Goal: Task Accomplishment & Management: Manage account settings

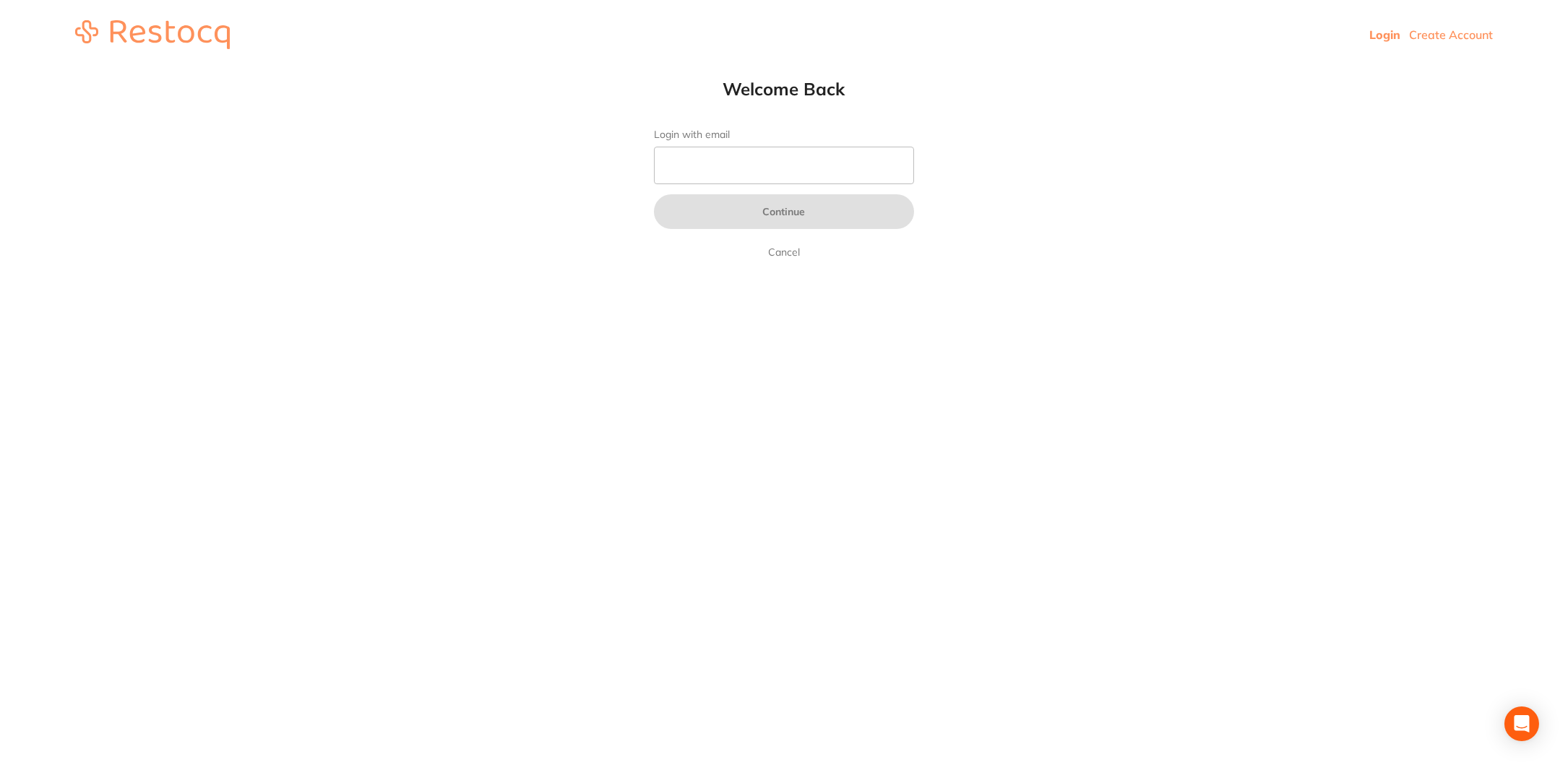
click at [697, 143] on form "Login with email Continue Cancel" at bounding box center [784, 195] width 260 height 132
click at [731, 168] on input "Login with email" at bounding box center [784, 165] width 260 height 37
type input "[EMAIL_ADDRESS][DOMAIN_NAME]"
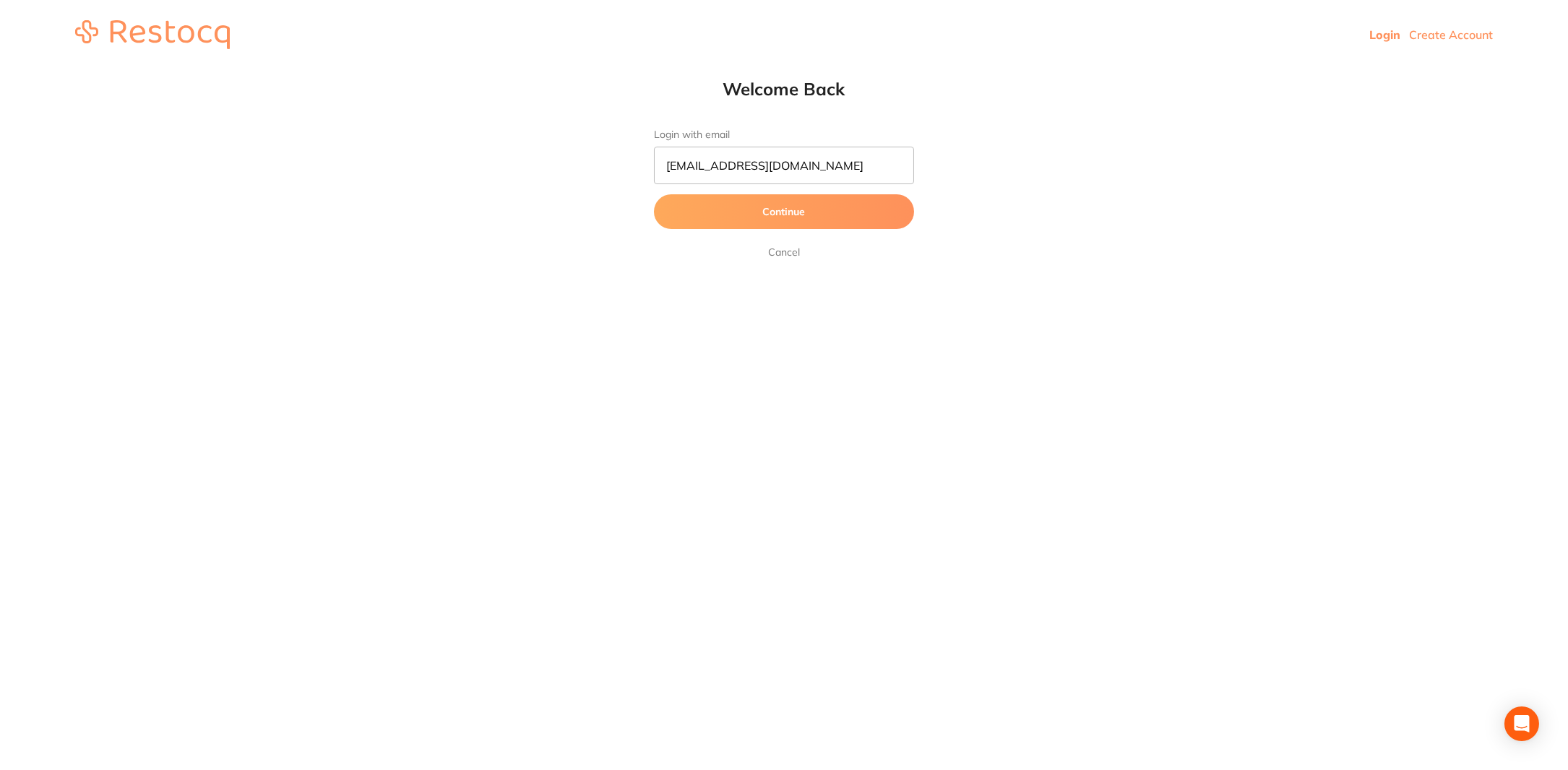
click at [807, 213] on button "Continue" at bounding box center [784, 211] width 260 height 35
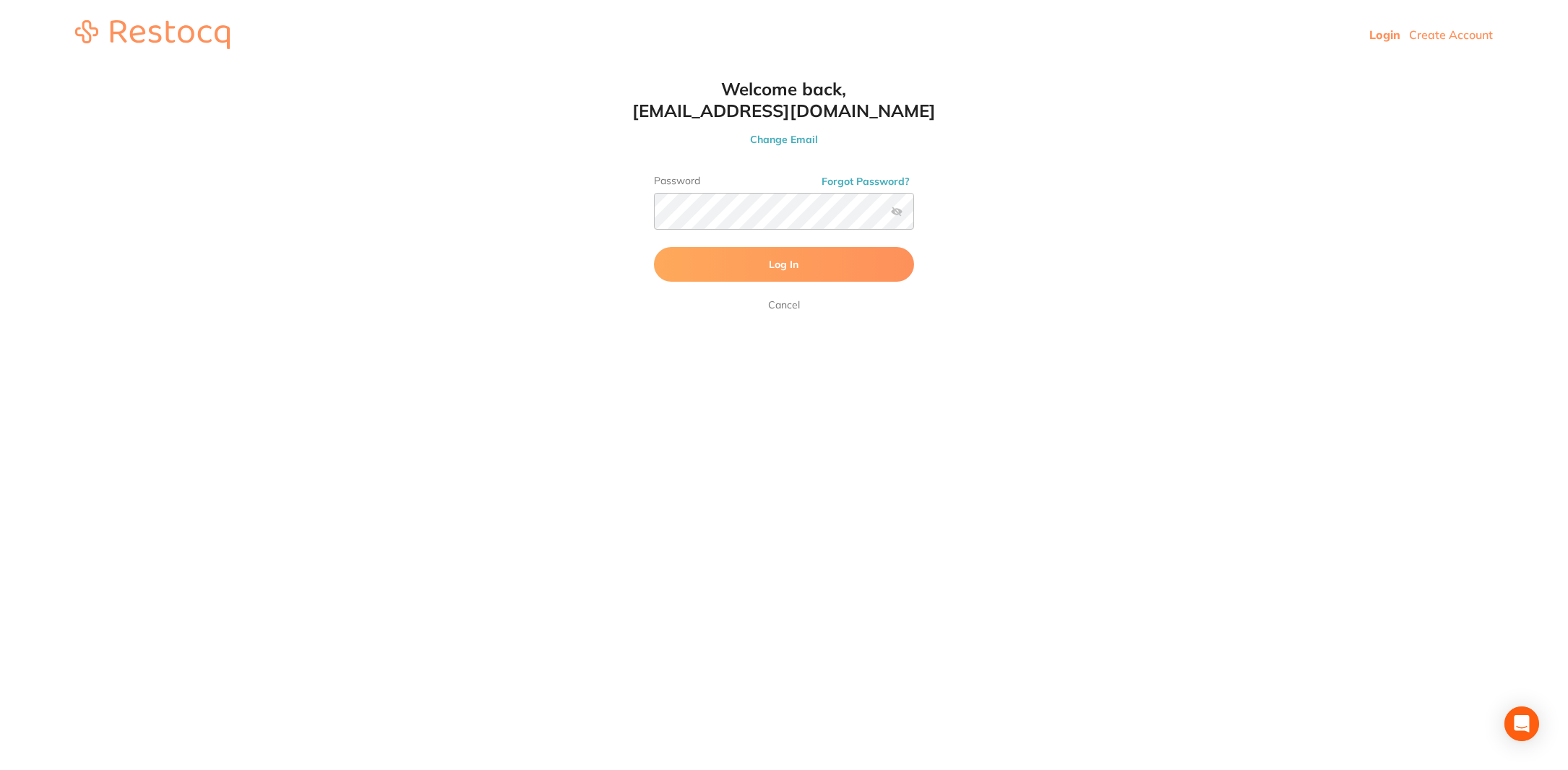
click at [813, 250] on button "Log In" at bounding box center [784, 264] width 260 height 35
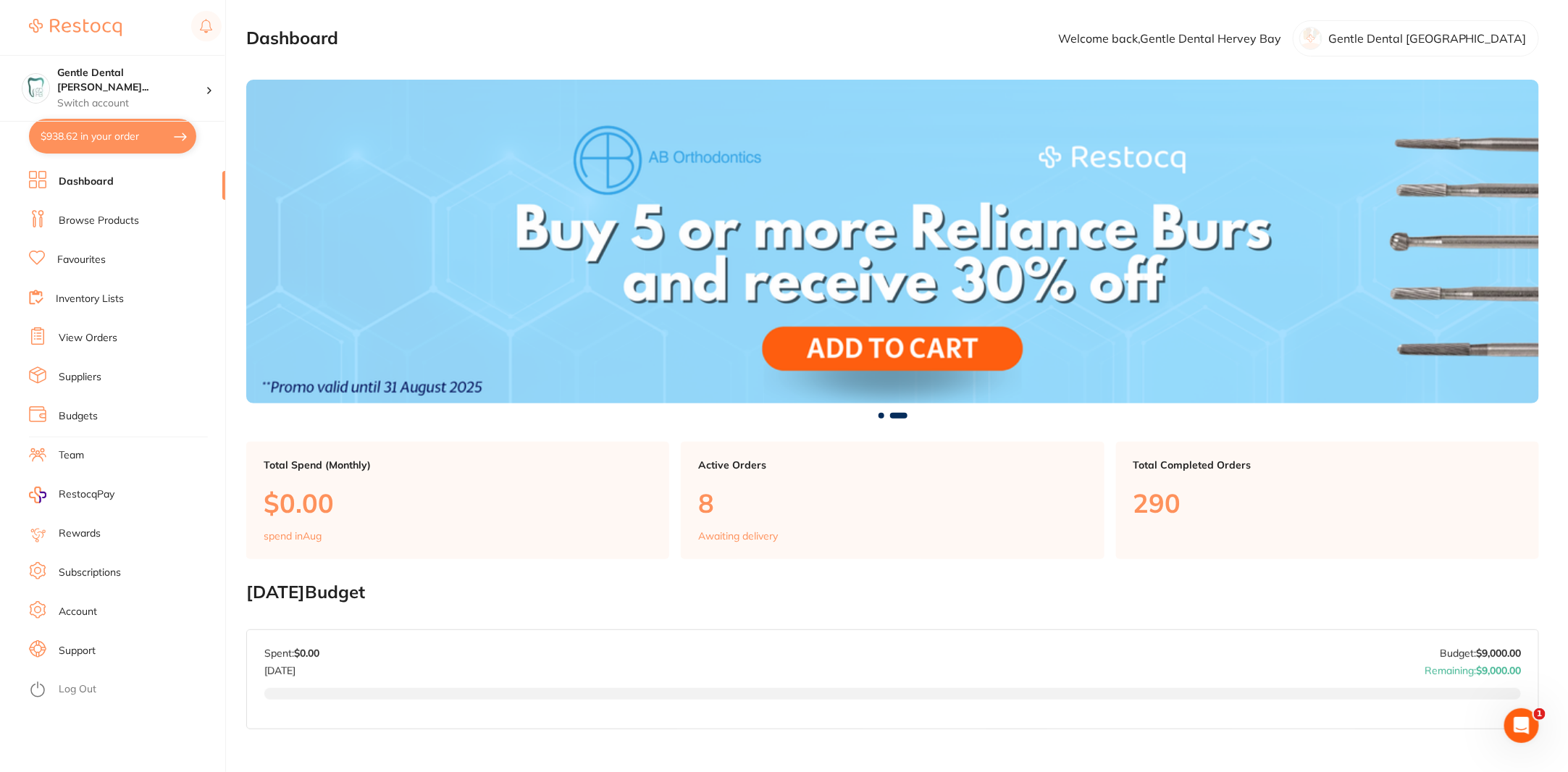
click at [99, 184] on link "Dashboard" at bounding box center [85, 181] width 55 height 15
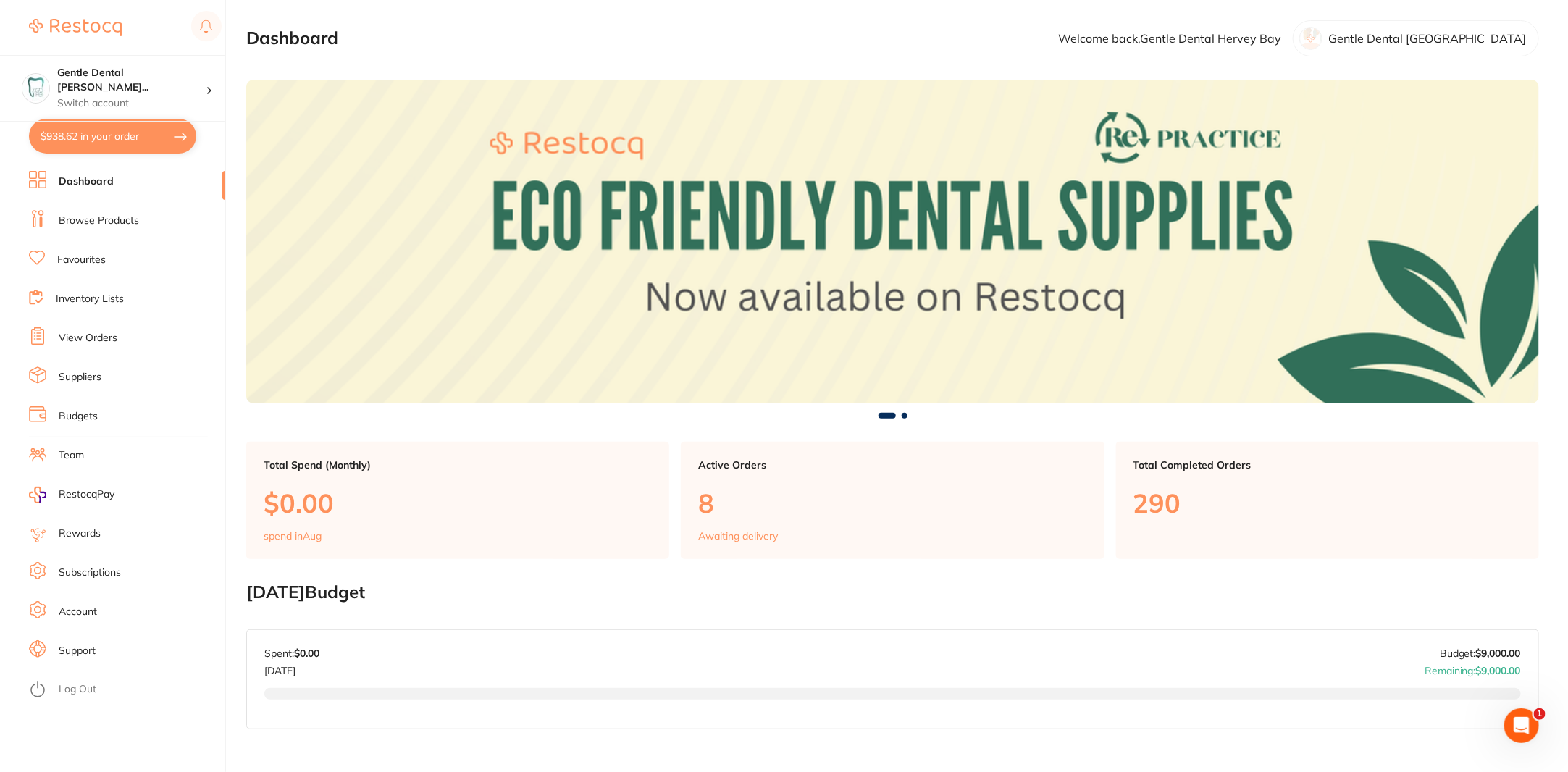
click at [113, 126] on button "$938.62 in your order" at bounding box center [112, 136] width 167 height 35
checkbox input "true"
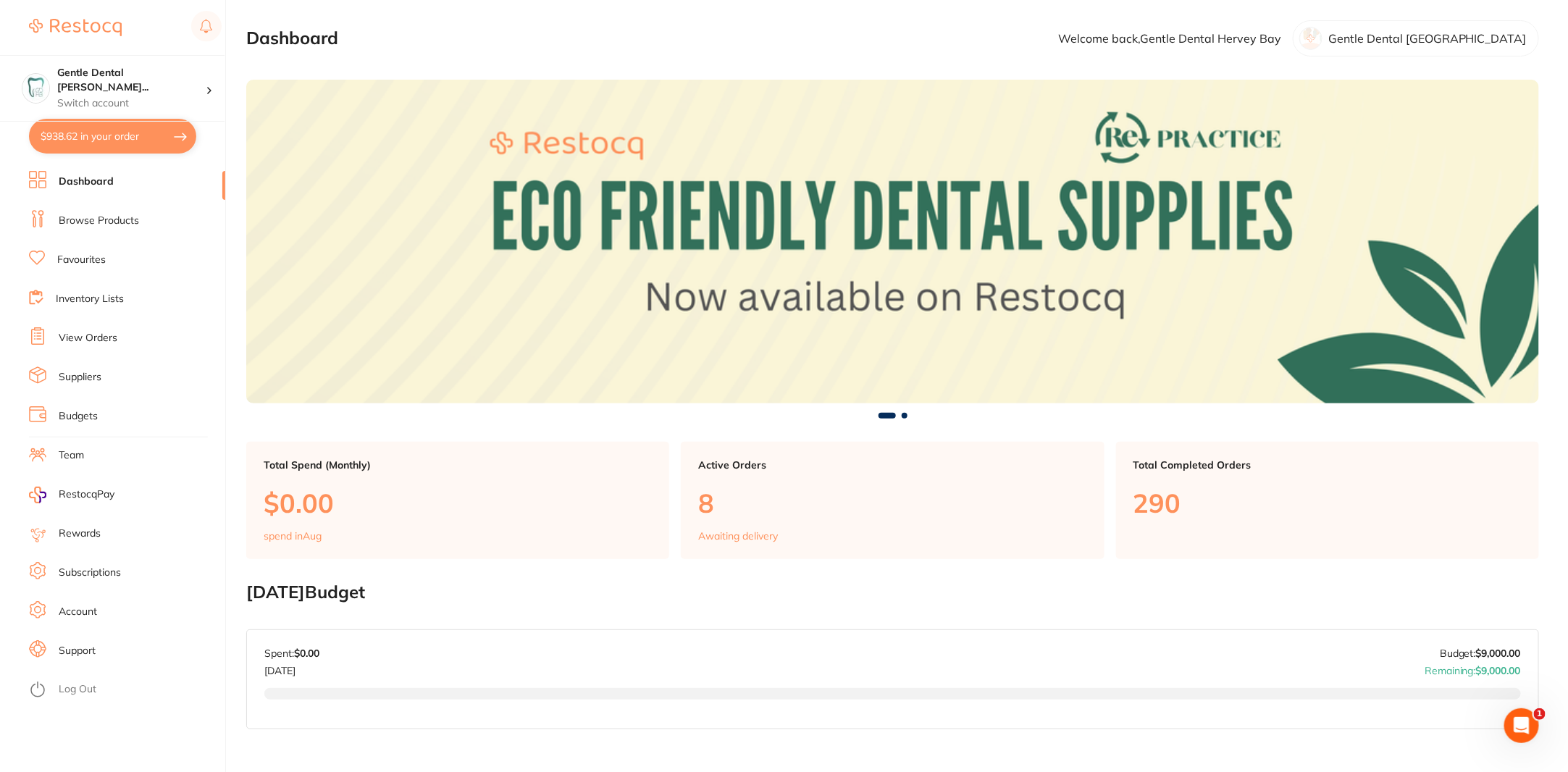
checkbox input "true"
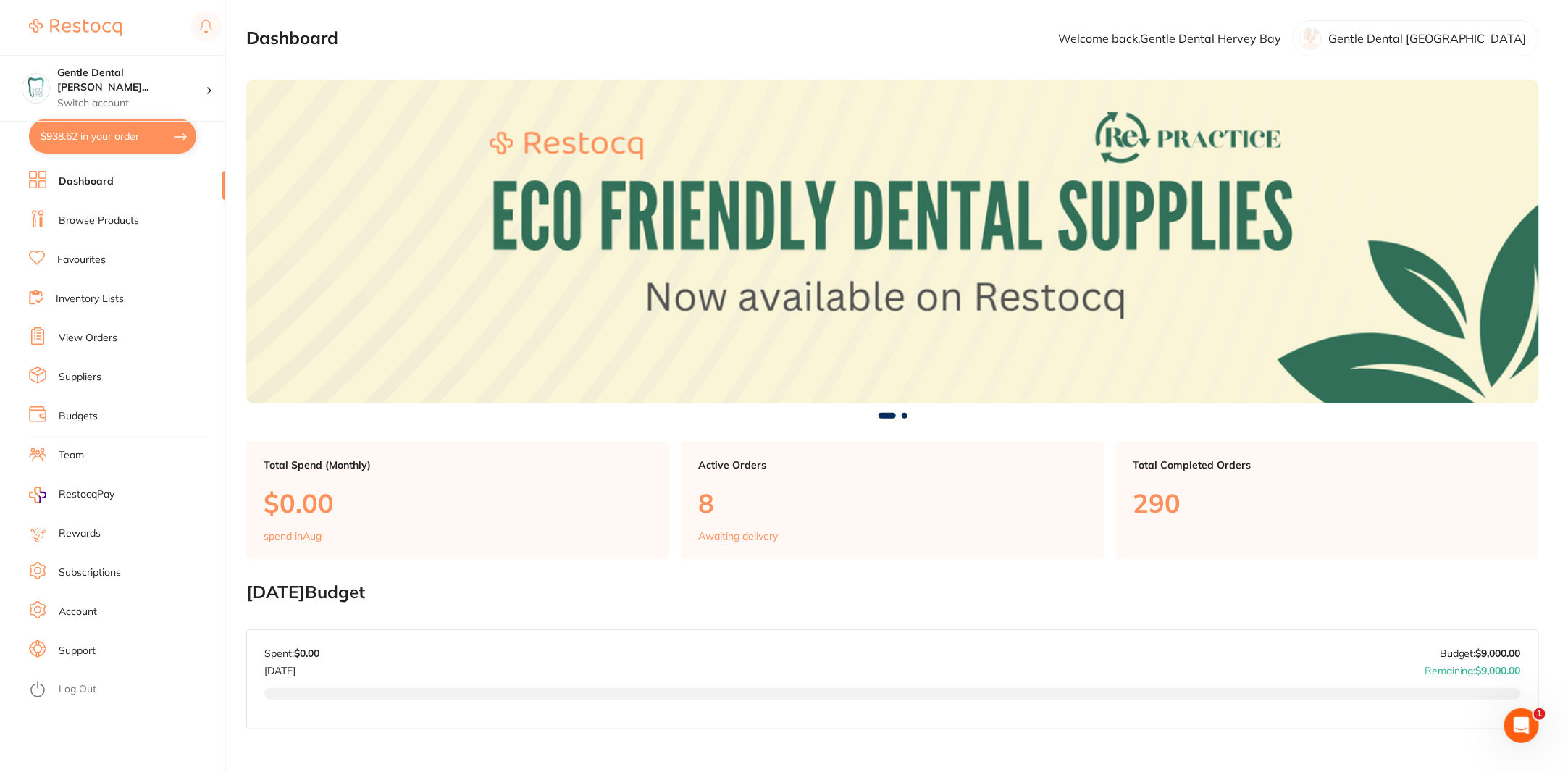
checkbox input "true"
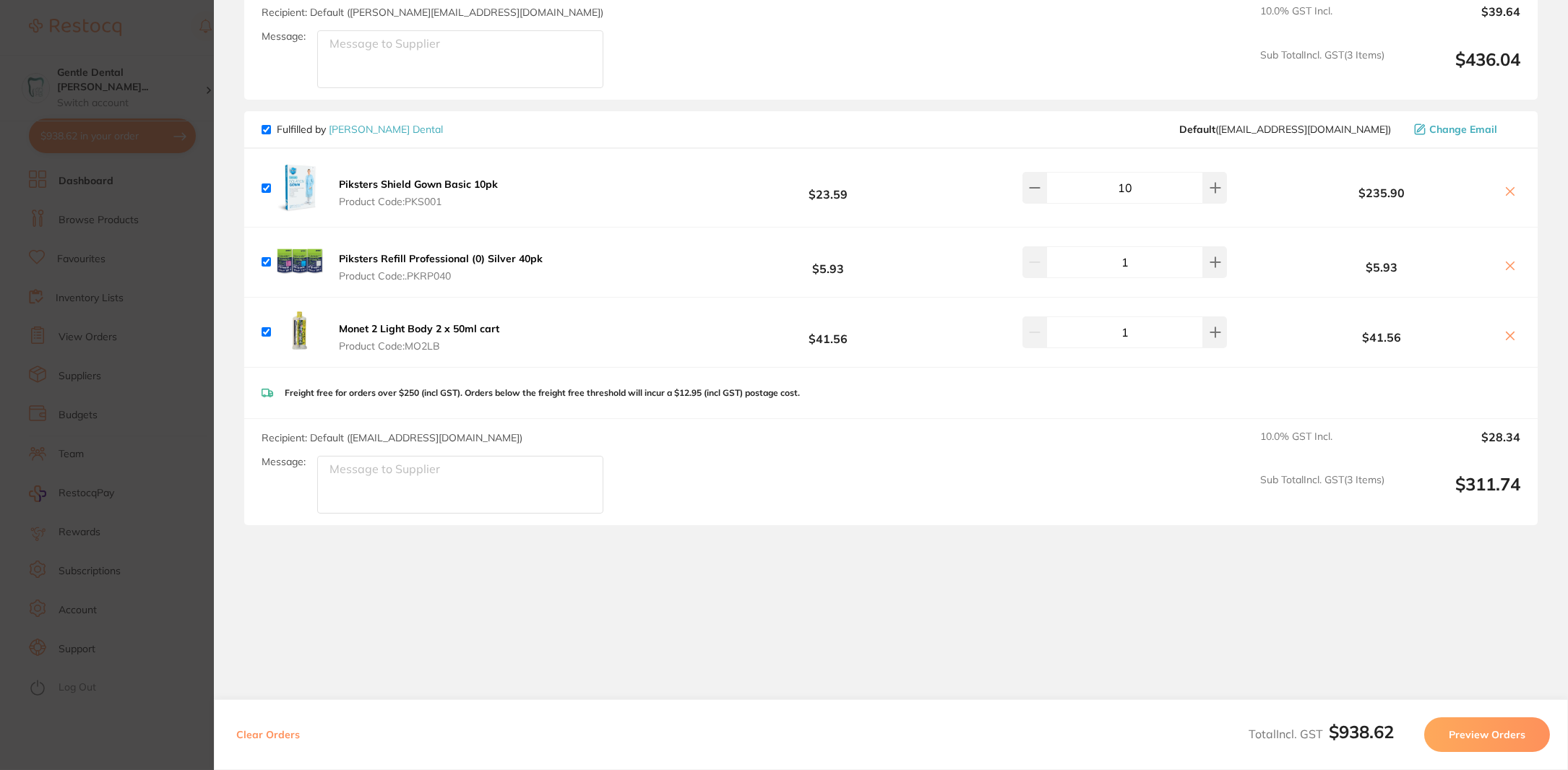
scroll to position [804, 0]
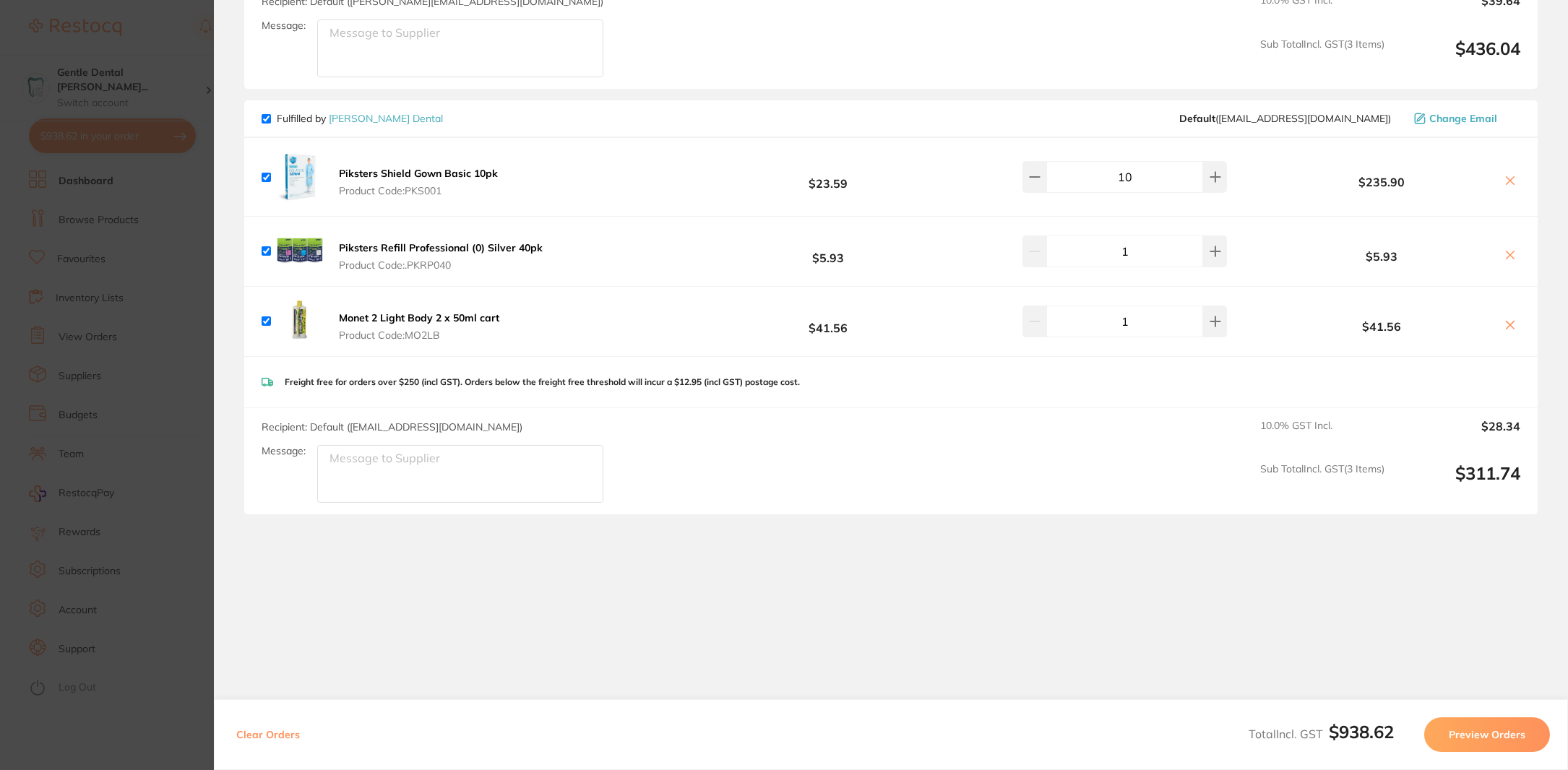
click at [200, 626] on section "Update RRP Set your pre negotiated price for this item. Item Agreed RRP (excl. …" at bounding box center [784, 385] width 1568 height 770
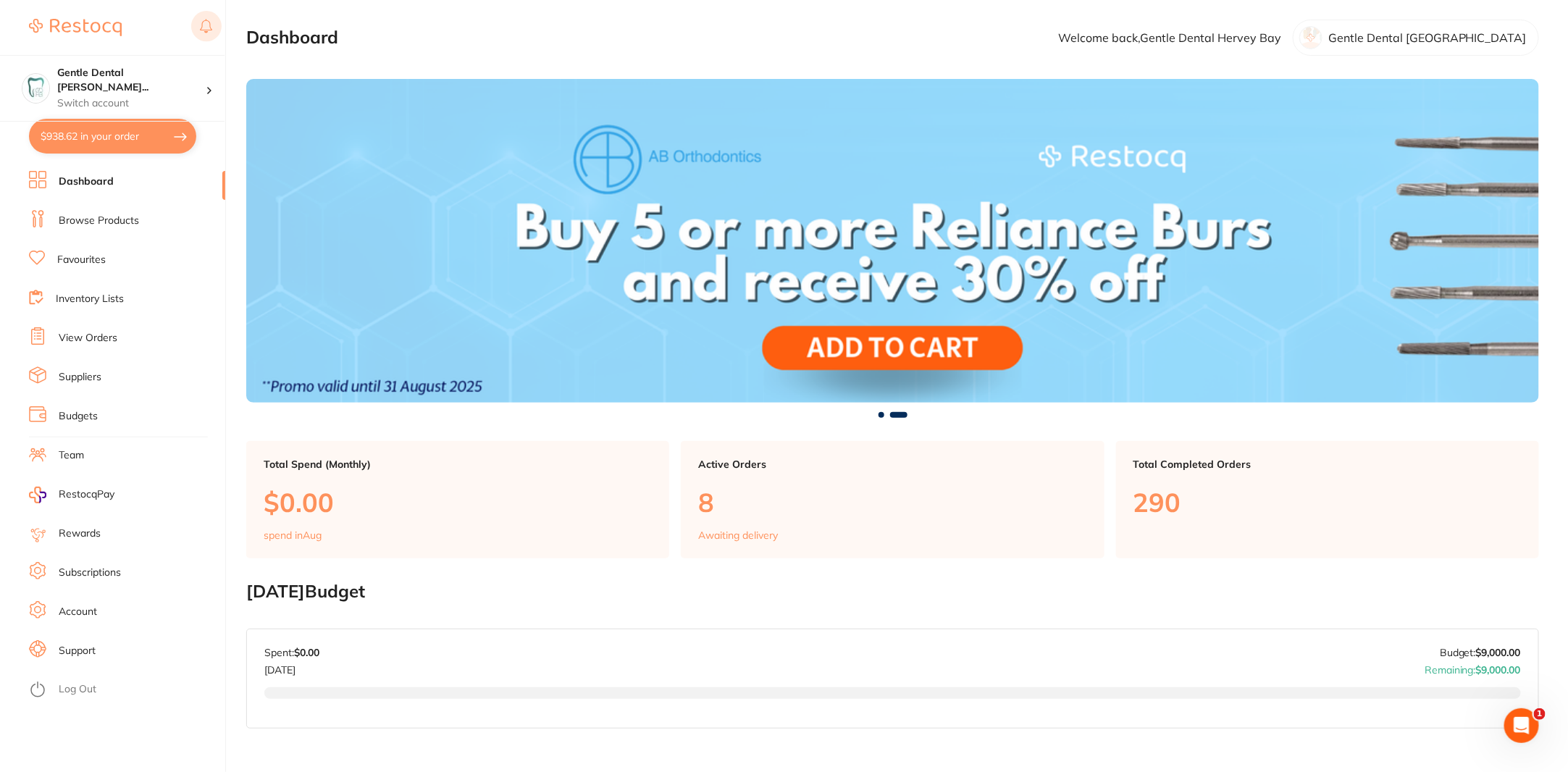
scroll to position [0, 0]
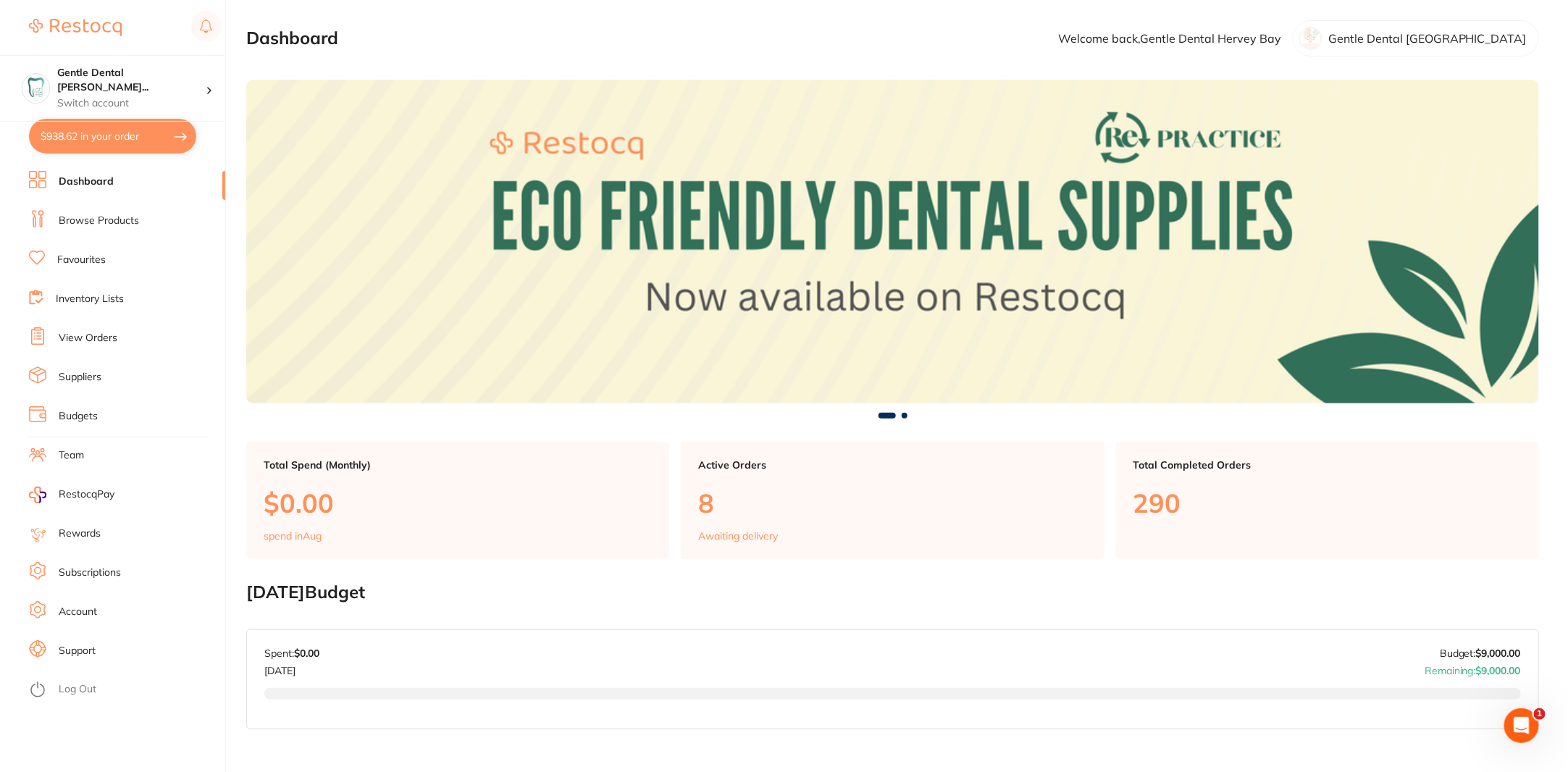
click at [92, 219] on link "Browse Products" at bounding box center [99, 221] width 80 height 15
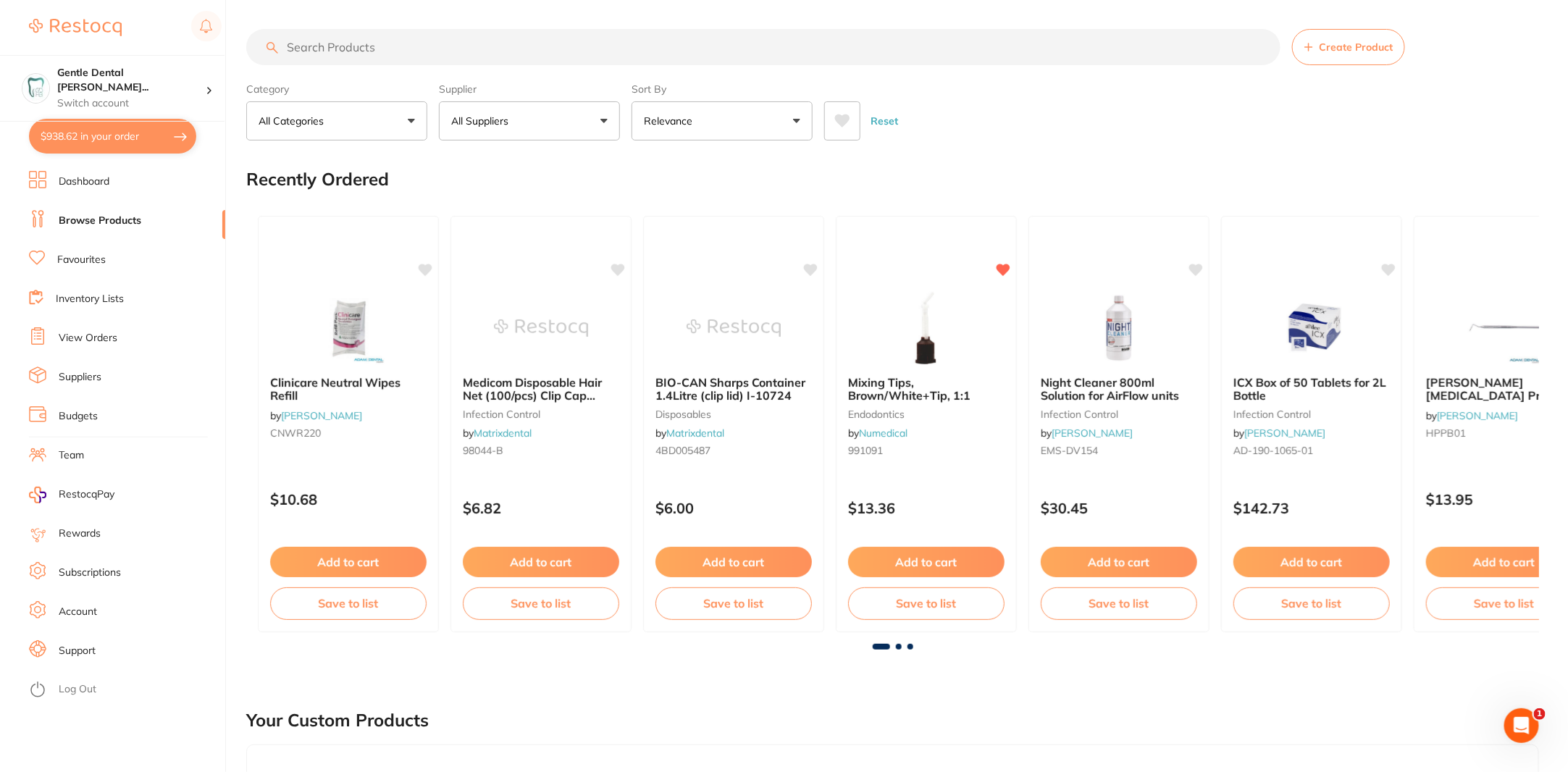
click at [414, 44] on input "search" at bounding box center [763, 47] width 1034 height 37
paste input "CNWR220"
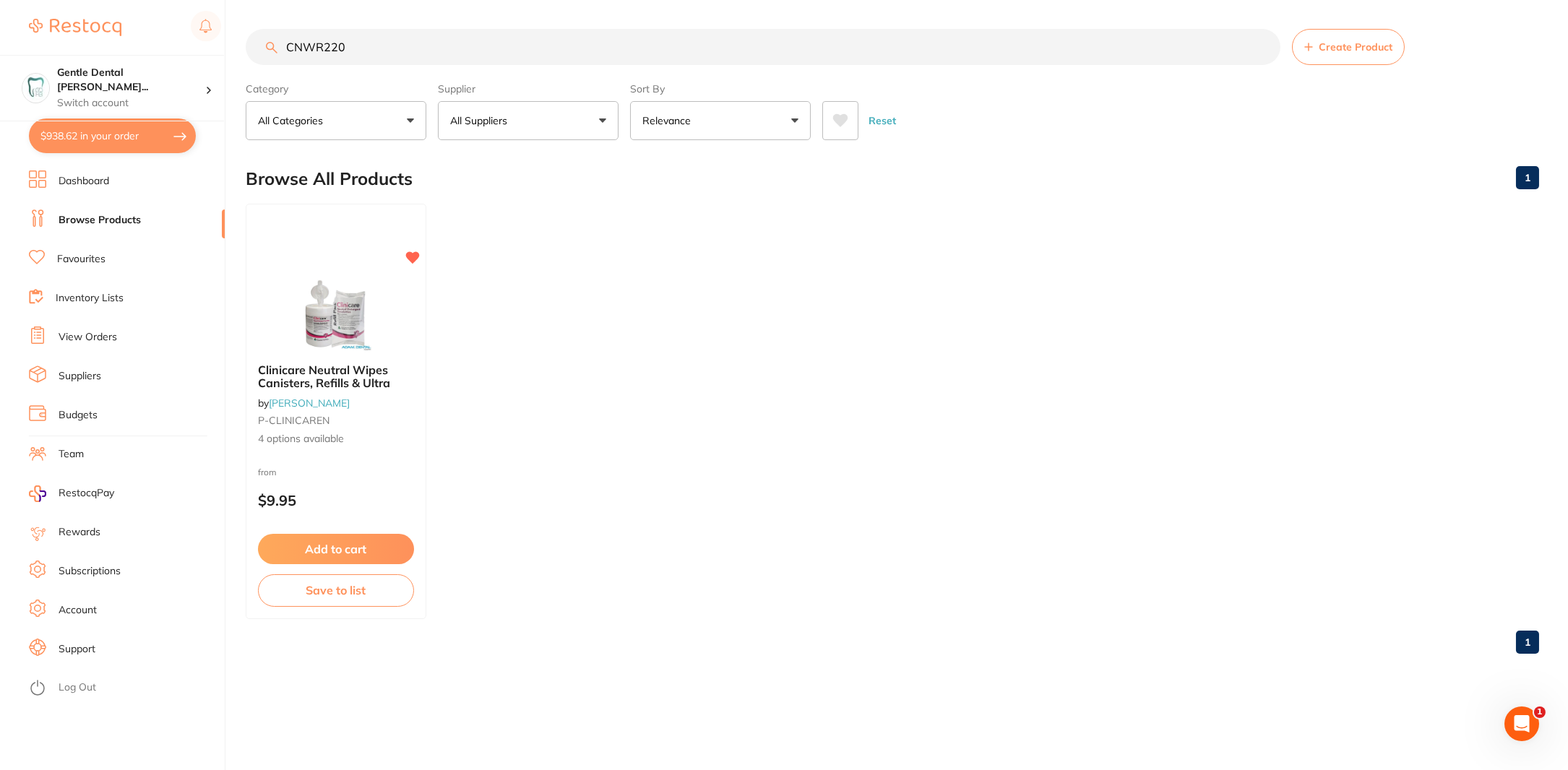
type input "CNWR220"
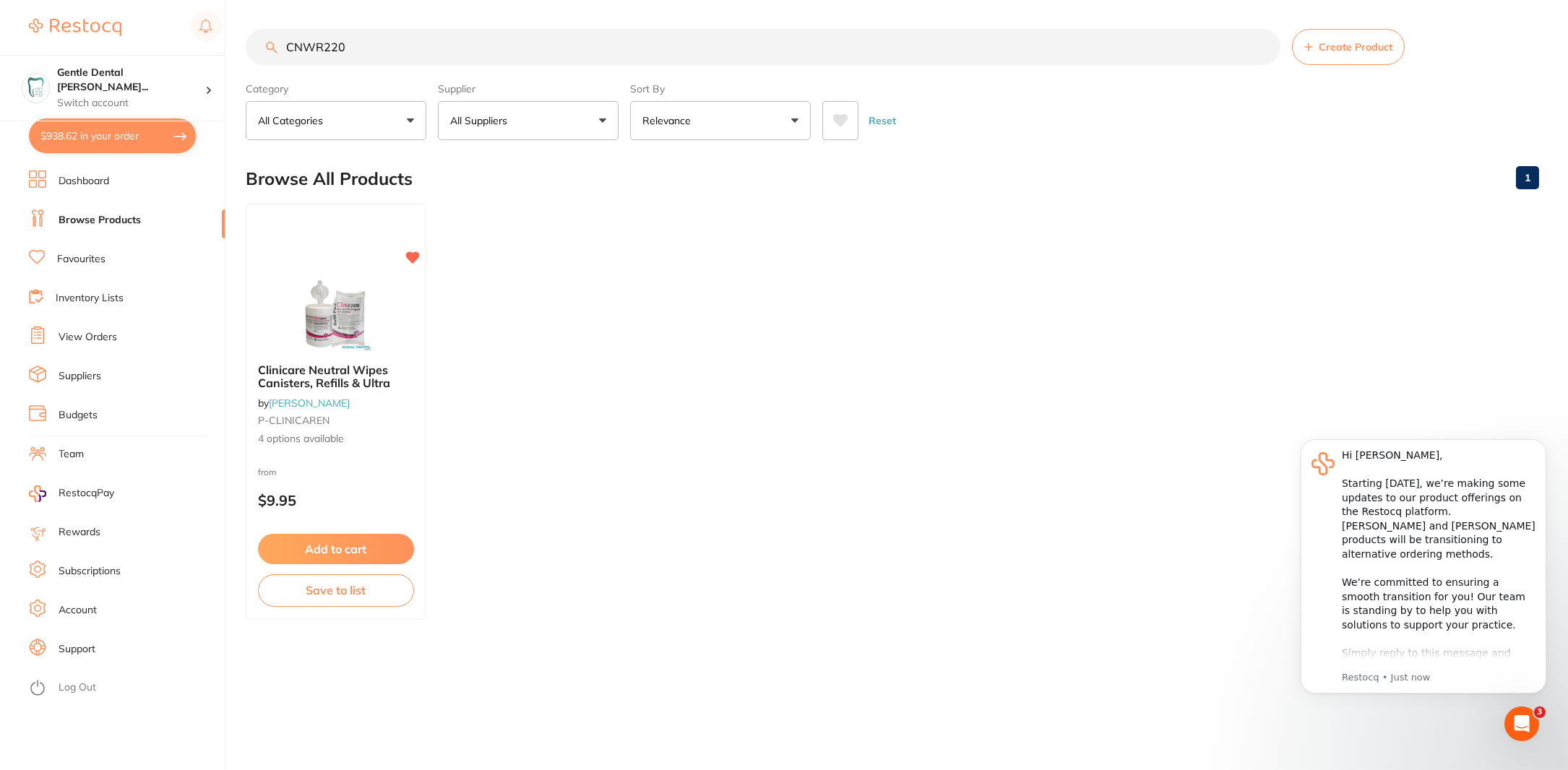
click at [586, 458] on ul "Clinicare Neutral Wipes Canisters, Refills & Ultra by [PERSON_NAME] P-CLINICARE…" at bounding box center [892, 412] width 1294 height 416
click at [96, 346] on li "View Orders" at bounding box center [126, 337] width 196 height 22
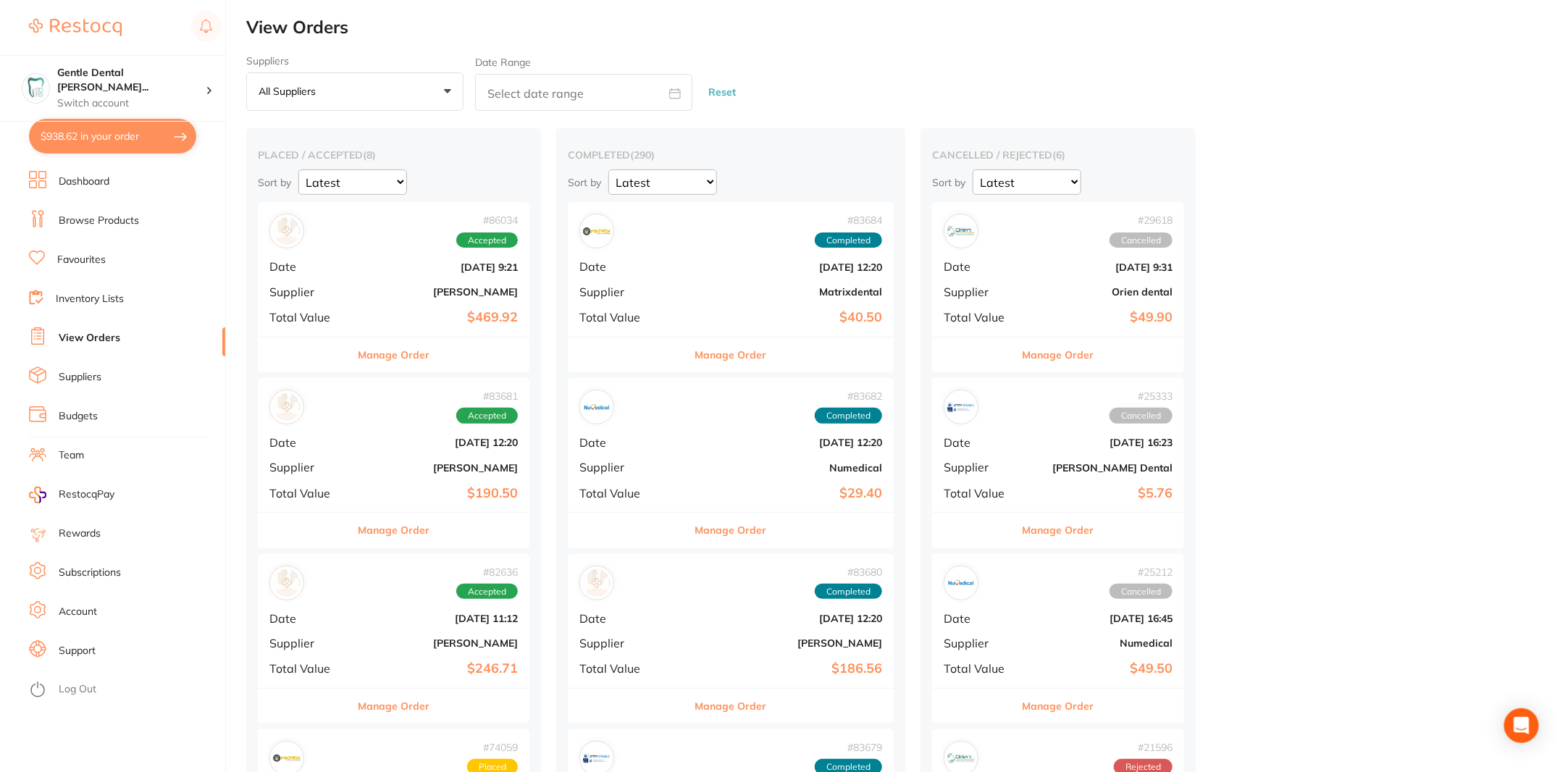
click at [344, 105] on button "All suppliers +0" at bounding box center [354, 92] width 217 height 39
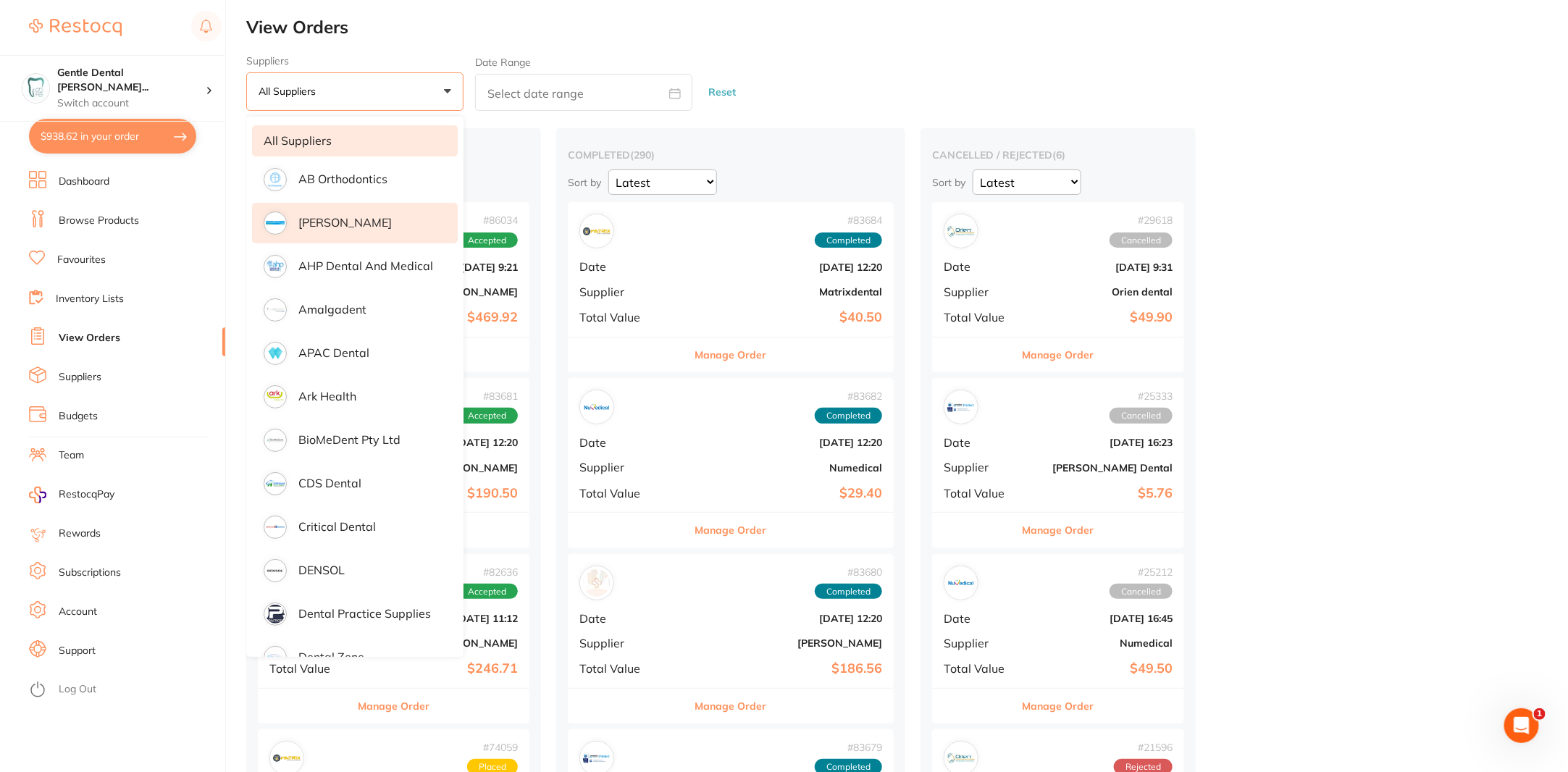
click at [385, 215] on li "[PERSON_NAME]" at bounding box center [355, 223] width 206 height 41
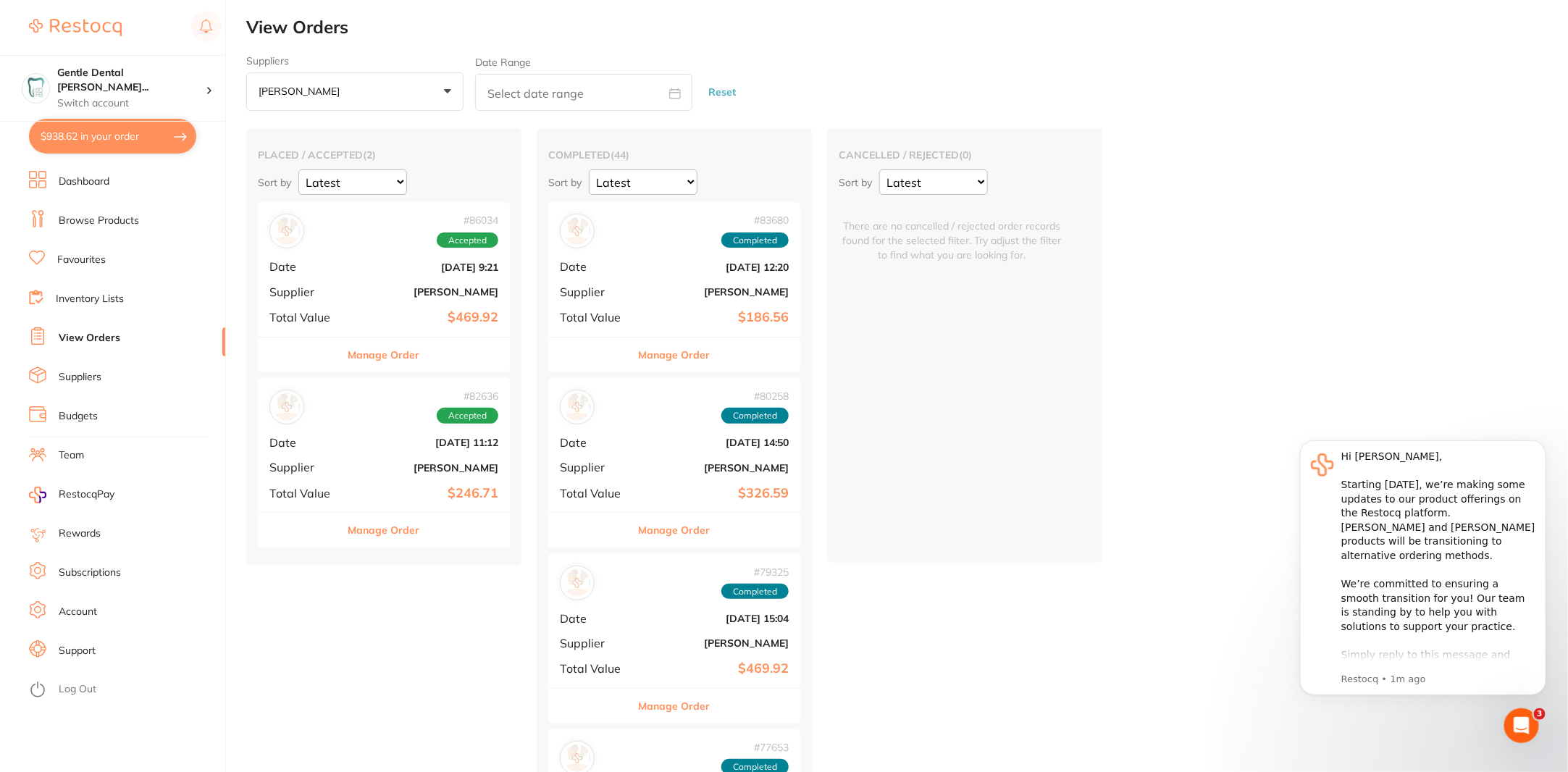
click at [401, 363] on button "Manage Order" at bounding box center [384, 355] width 72 height 35
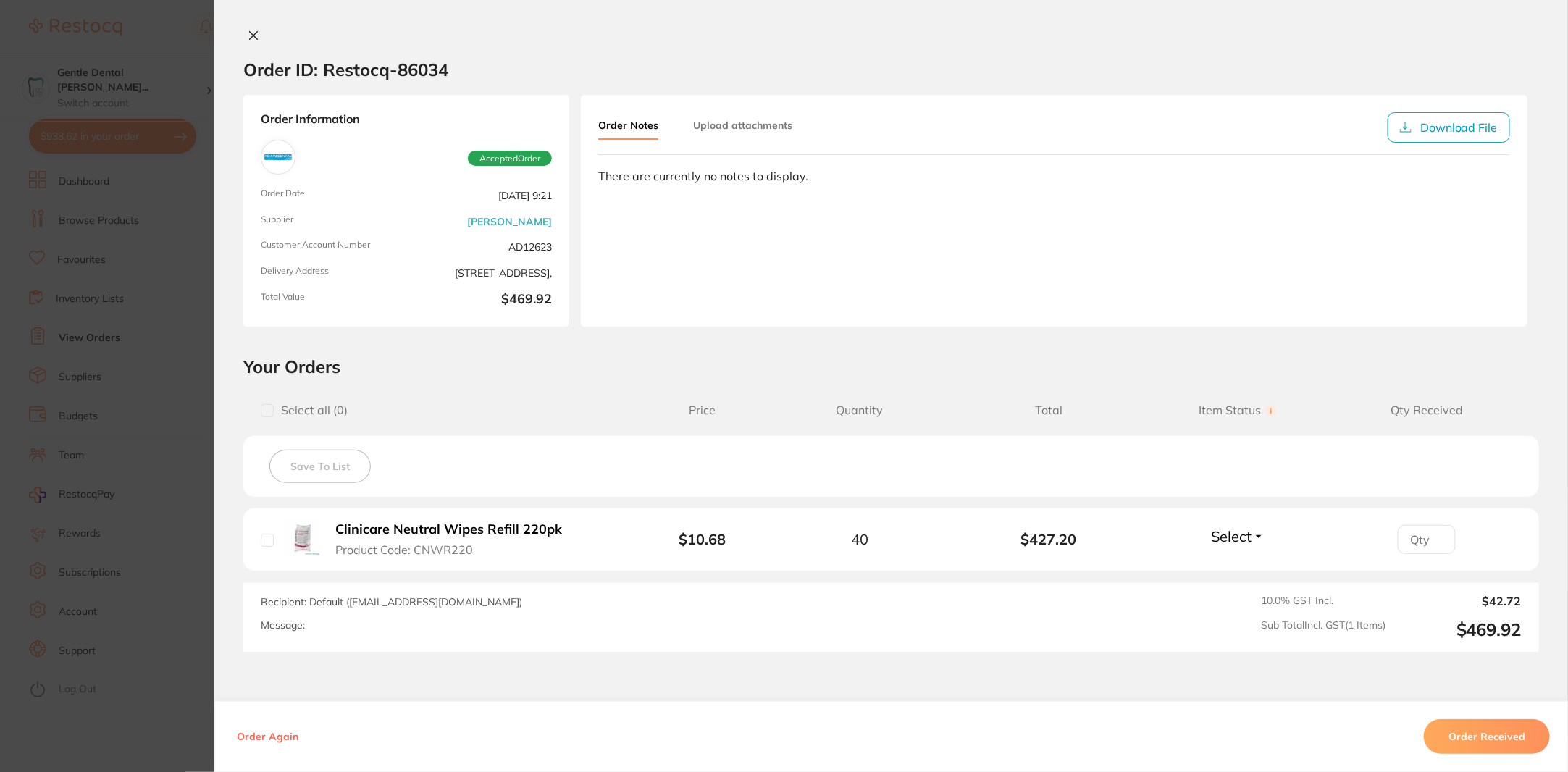
click at [1251, 535] on button "Select" at bounding box center [1237, 536] width 62 height 18
click at [1237, 545] on div "Select Received Back Order" at bounding box center [1237, 539] width 62 height 24
click at [1230, 537] on span "Select" at bounding box center [1231, 536] width 41 height 18
drag, startPoint x: 1224, startPoint y: 564, endPoint x: 1252, endPoint y: 527, distance: 46.4
click at [1224, 523] on span "Received" at bounding box center [1238, 523] width 37 height 0
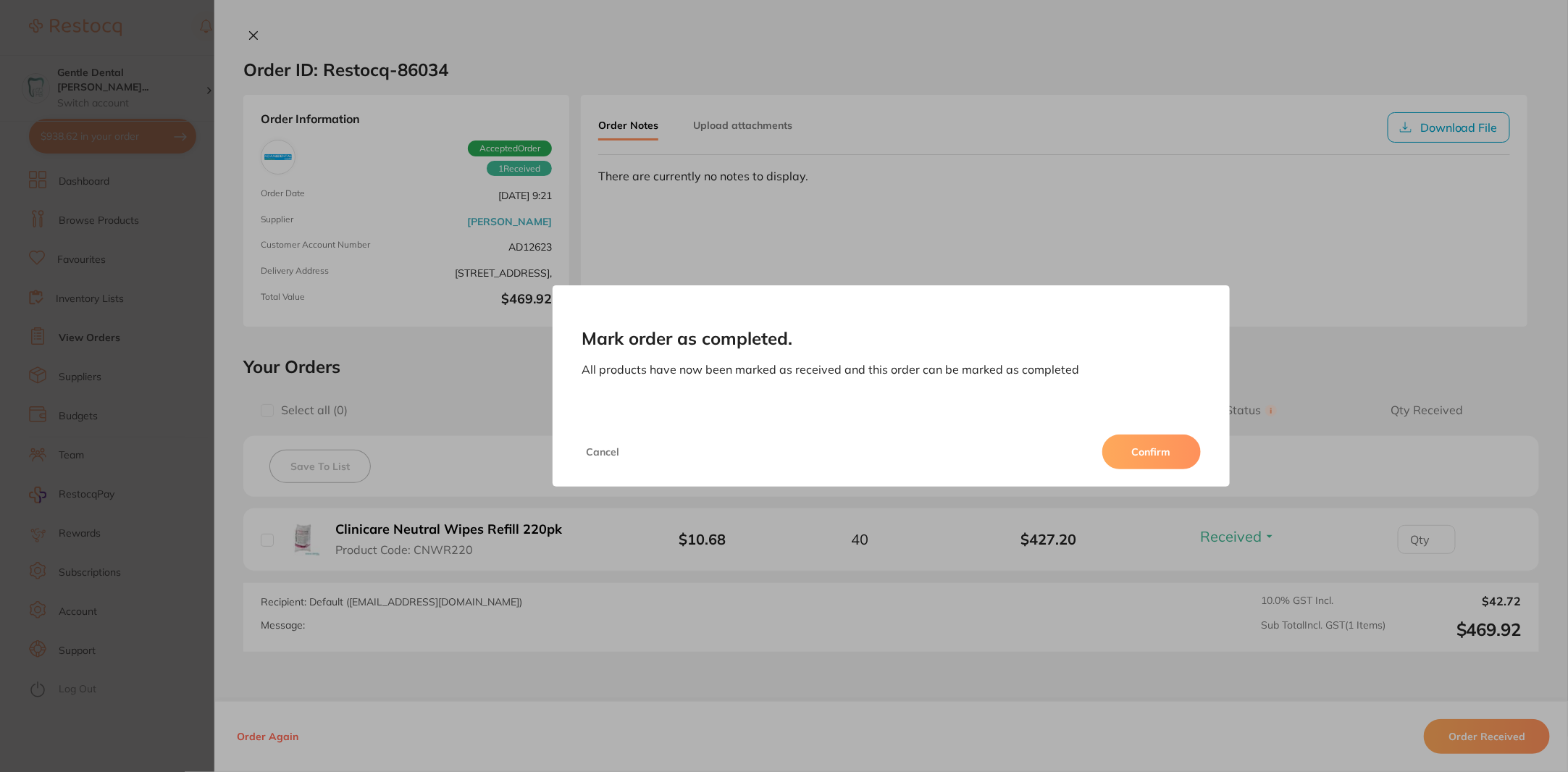
click at [1186, 460] on button "Confirm" at bounding box center [1151, 452] width 99 height 35
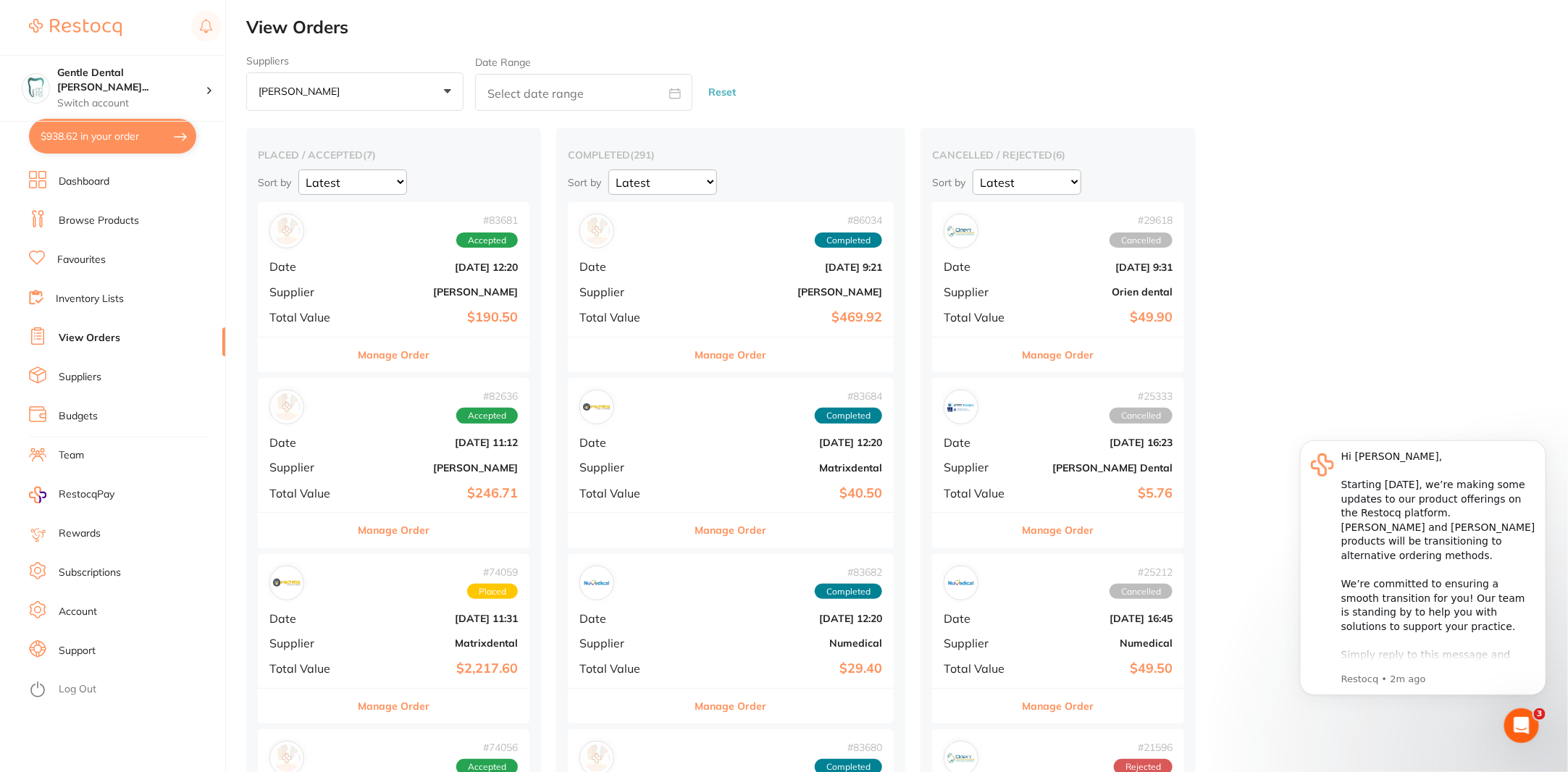
click at [701, 348] on button "Manage Order" at bounding box center [731, 355] width 72 height 35
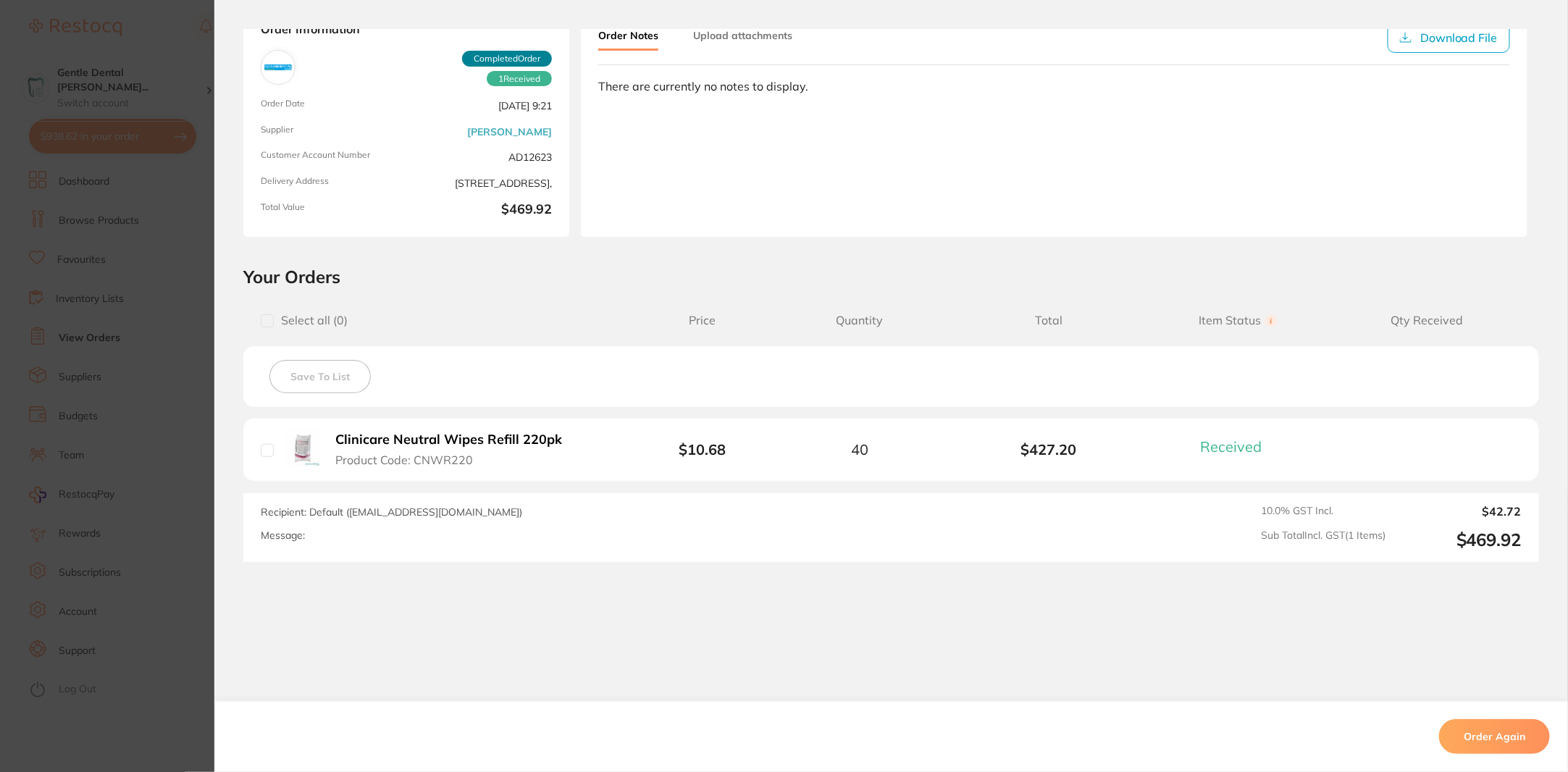
scroll to position [93, 0]
click at [174, 344] on section "Order ID: Restocq- 86034 Order Information 1 Received Completed Order Order Dat…" at bounding box center [784, 386] width 1568 height 772
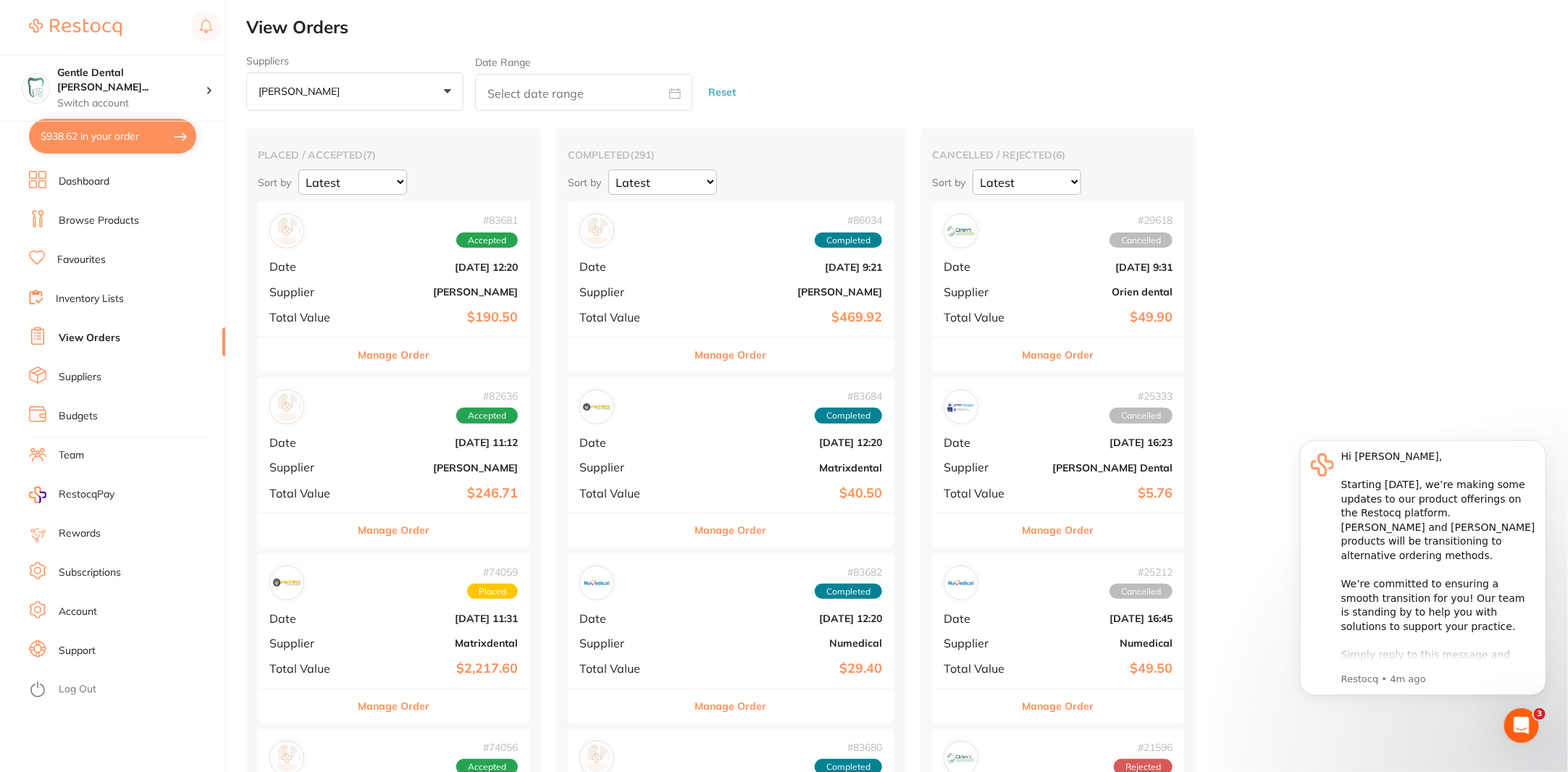
click at [96, 188] on link "Dashboard" at bounding box center [84, 181] width 51 height 15
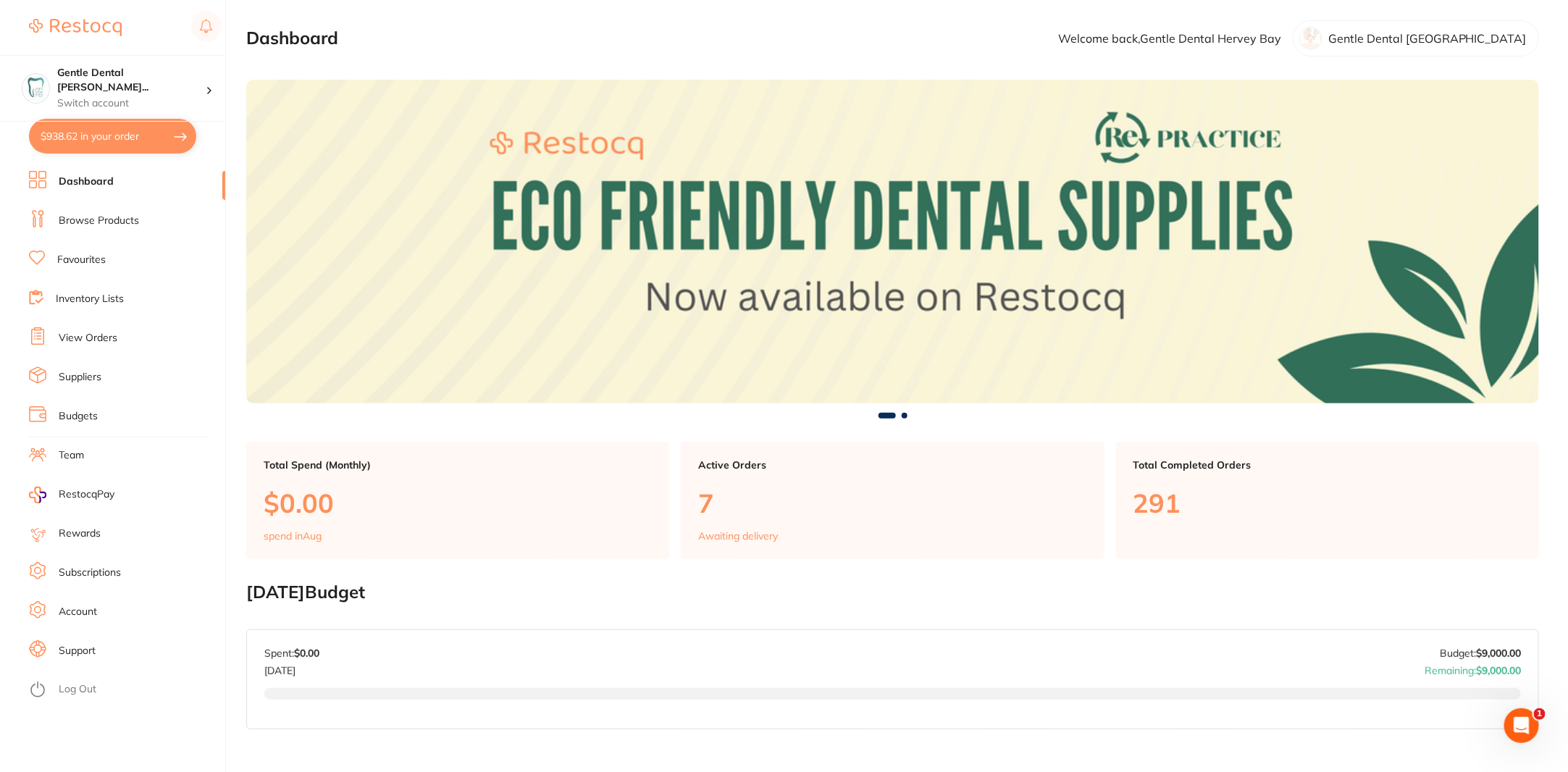
click at [542, 30] on section "Dashboard Welcome back, Gentle Dental [GEOGRAPHIC_DATA] Gentle Dental [GEOGRAPH…" at bounding box center [892, 38] width 1292 height 37
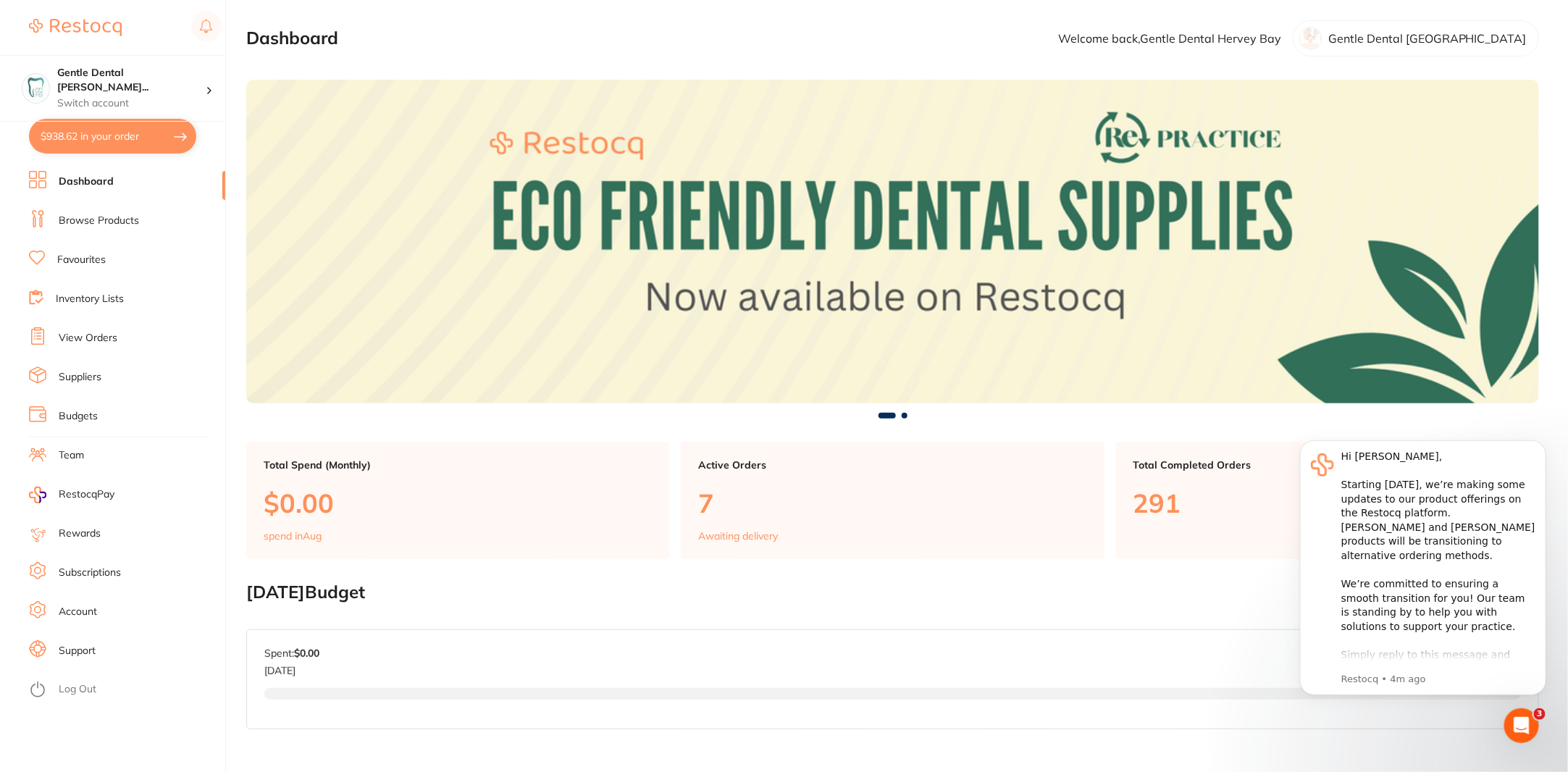
click at [139, 234] on ul "Dashboard Browse Products Favourites Inventory Lists View Orders Suppliers Budg…" at bounding box center [126, 471] width 196 height 601
click at [125, 222] on link "Browse Products" at bounding box center [99, 221] width 80 height 15
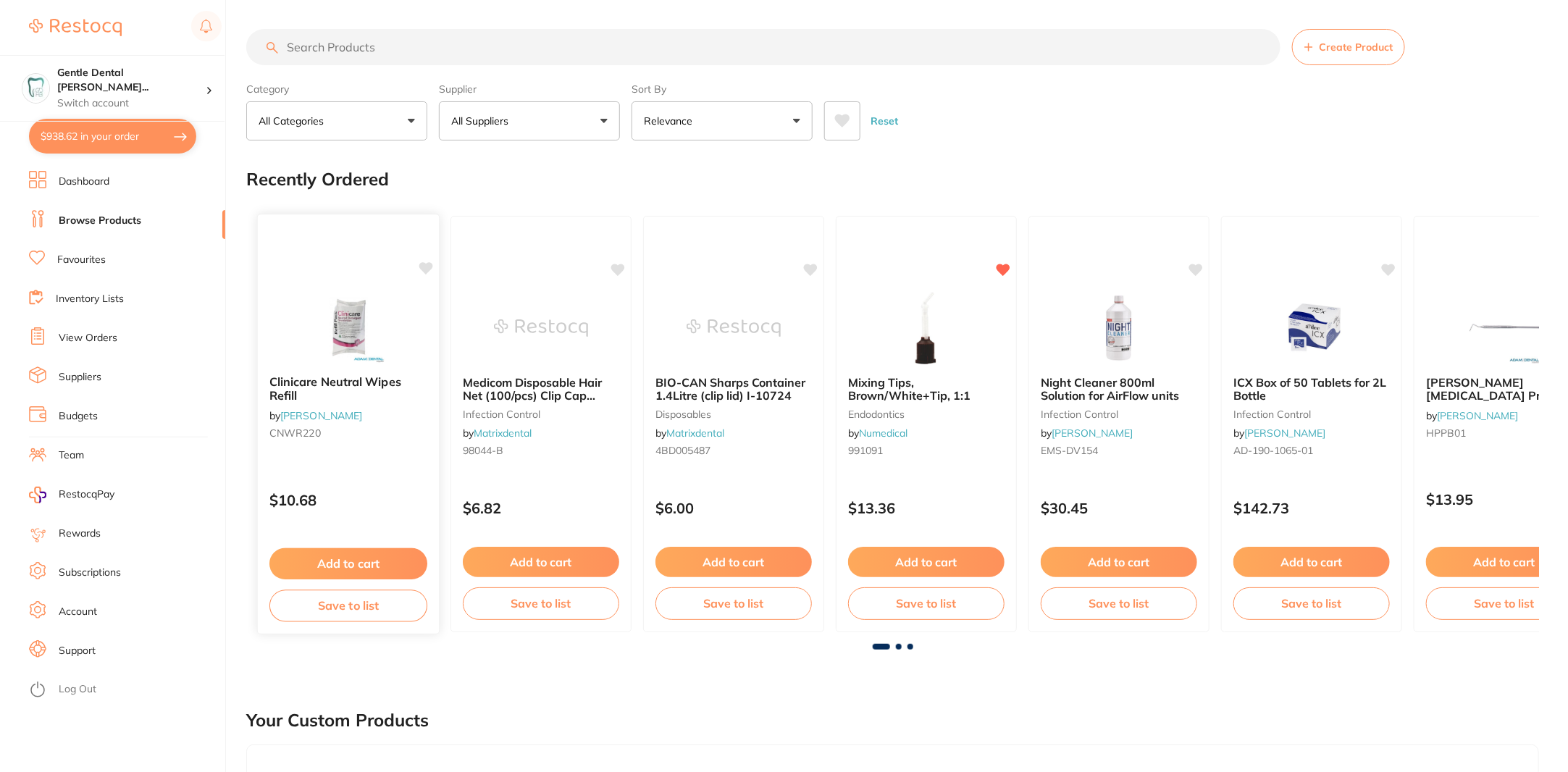
click at [350, 371] on div "Clinicare Neutral Wipes Refill by [PERSON_NAME] CNWR220" at bounding box center [349, 410] width 181 height 93
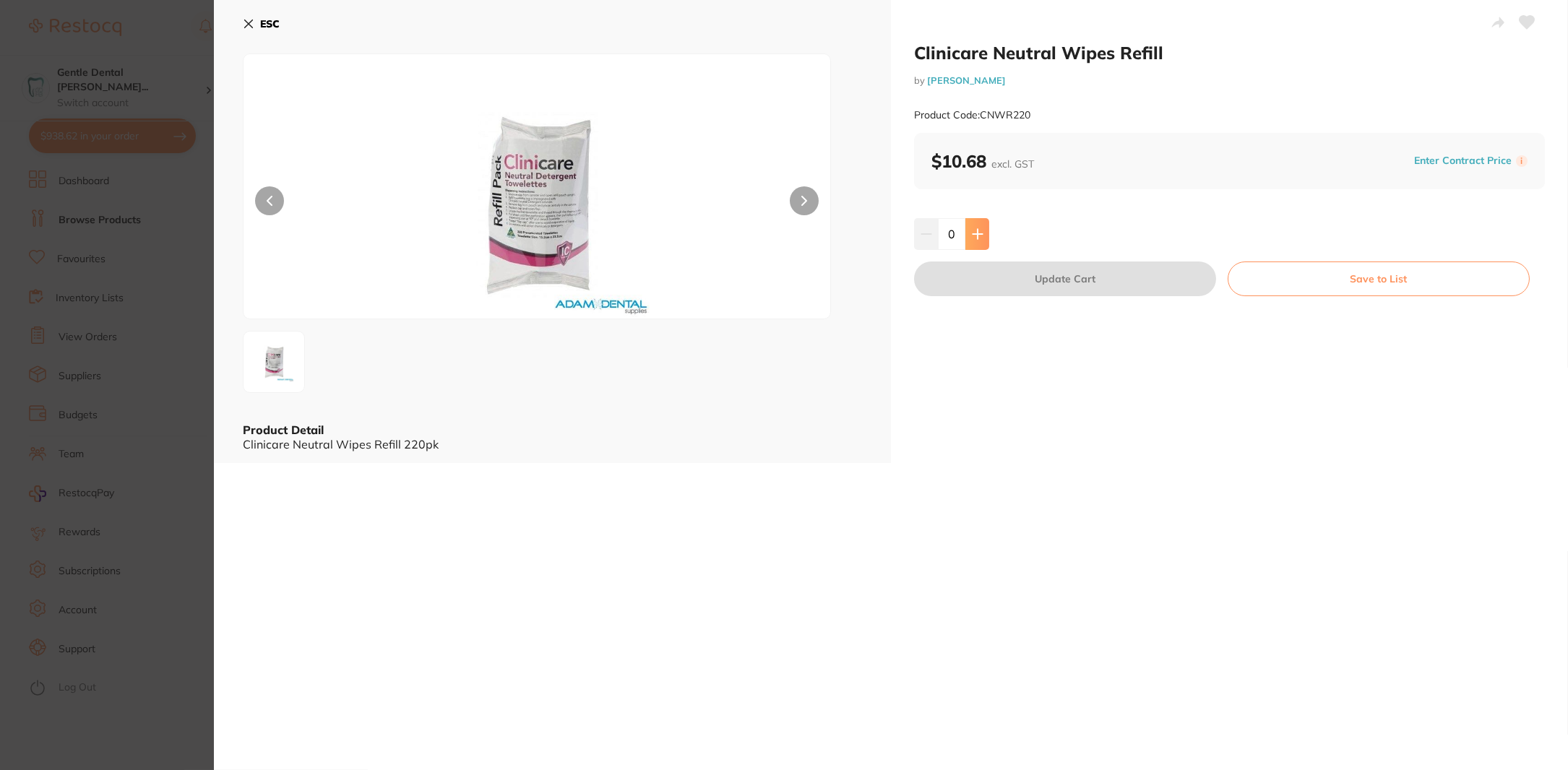
click at [982, 232] on button at bounding box center [977, 234] width 23 height 32
type input "1"
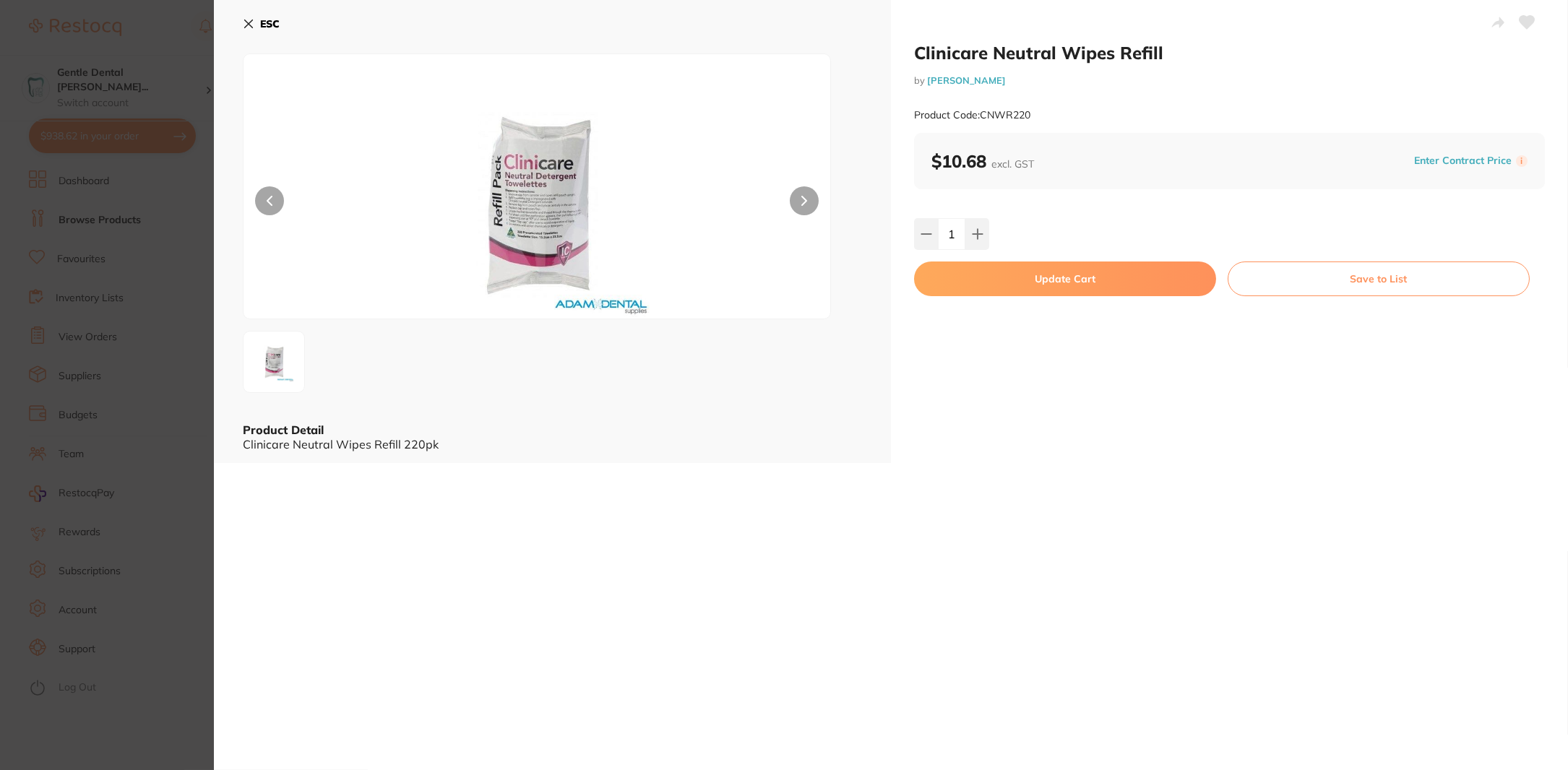
click at [1142, 275] on button "Update Cart" at bounding box center [1065, 279] width 302 height 35
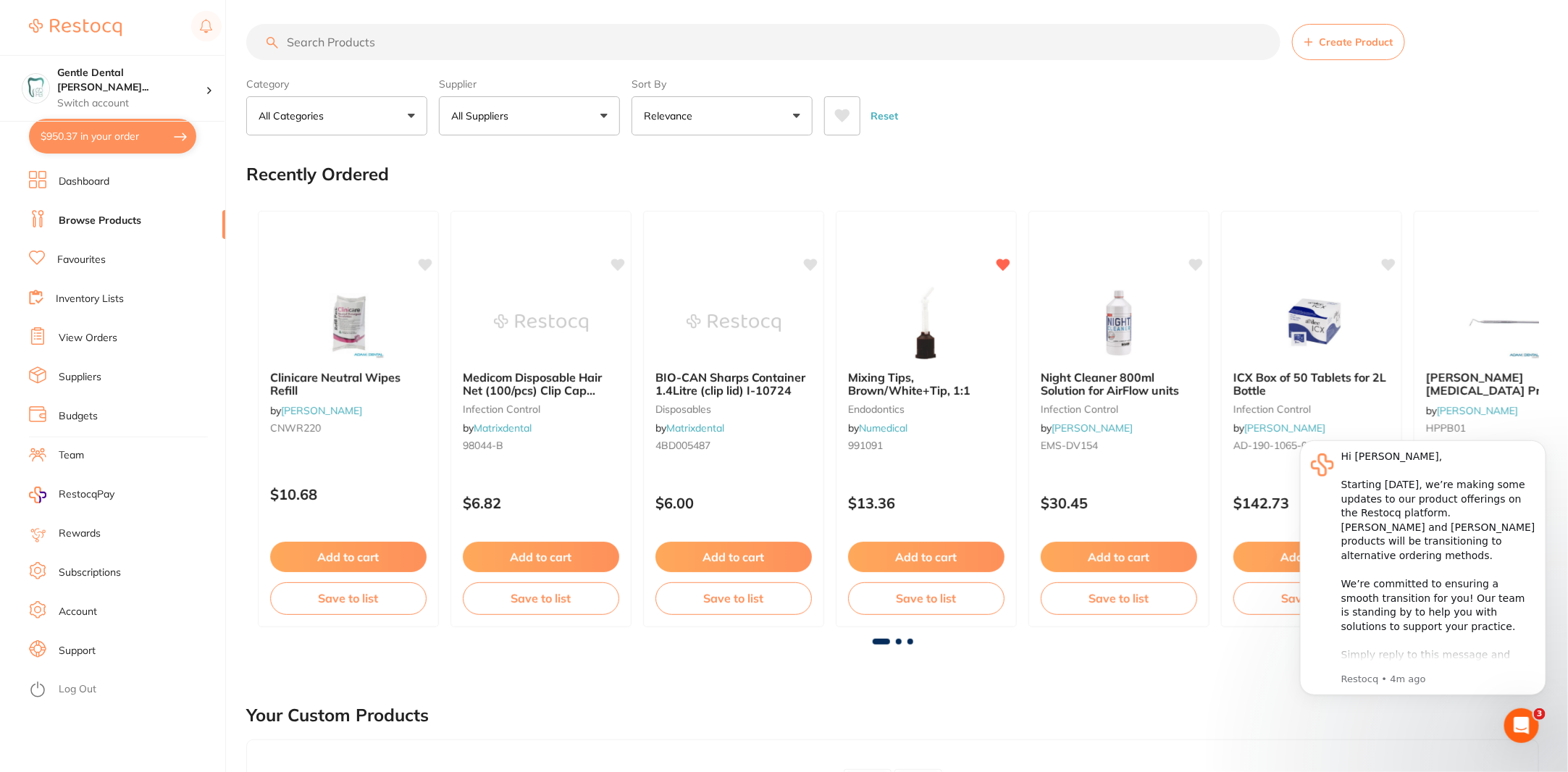
click at [122, 148] on button "$950.37 in your order" at bounding box center [112, 136] width 167 height 35
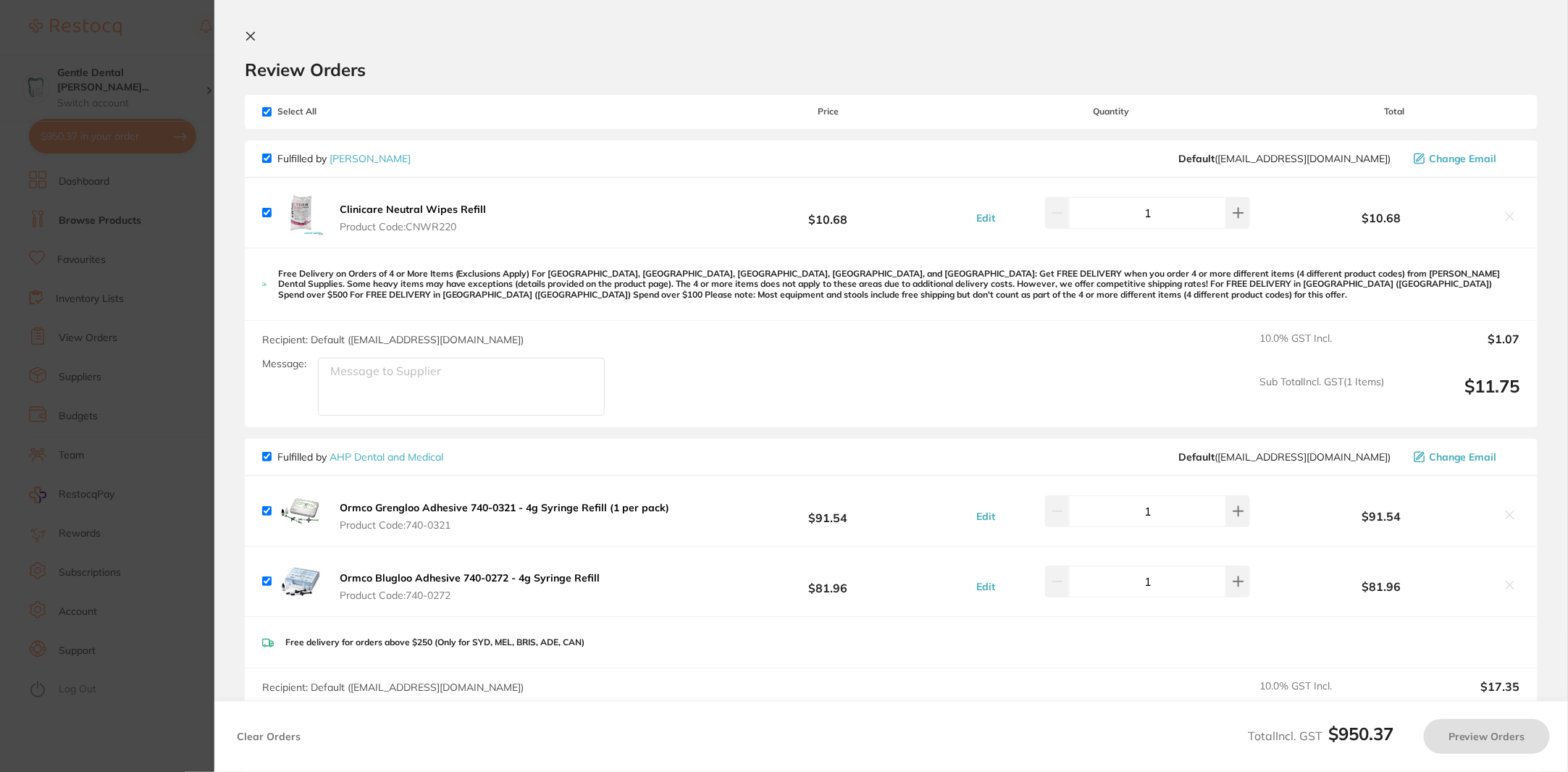
checkbox input "true"
